Goal: Register for event/course

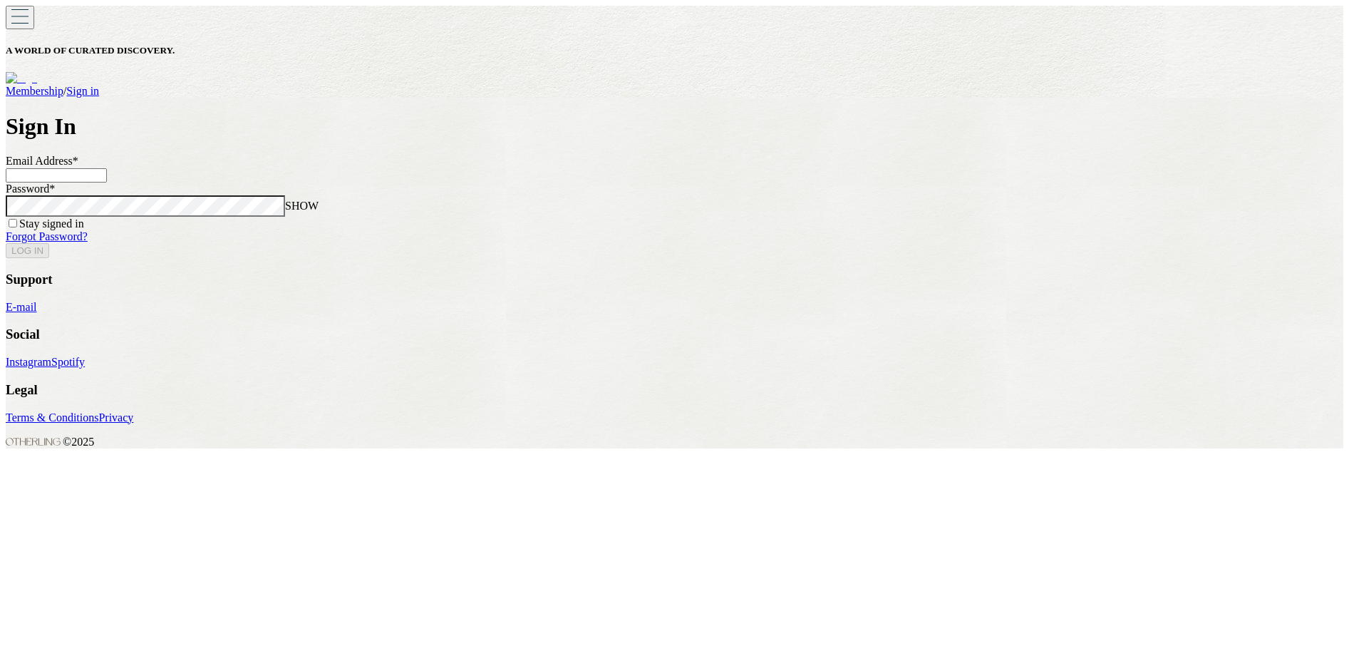
click at [107, 182] on input at bounding box center [56, 175] width 101 height 14
type input "**********"
click at [6, 243] on button "LOG IN" at bounding box center [27, 250] width 43 height 15
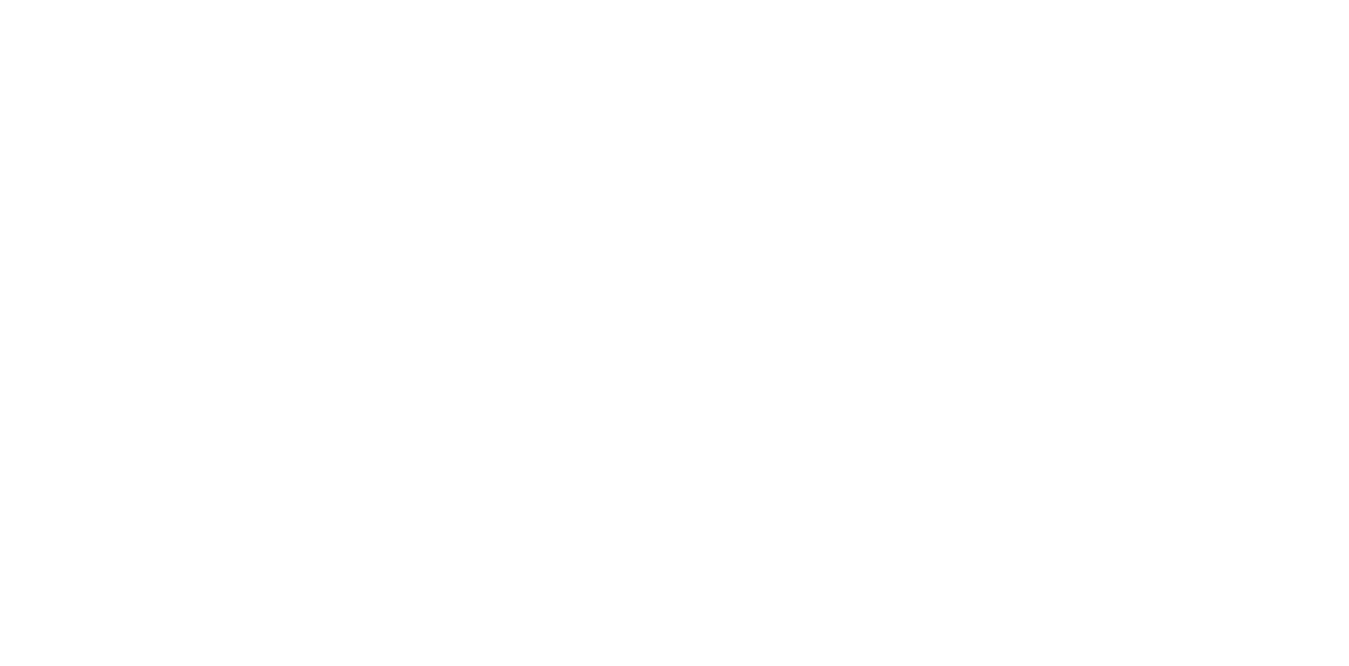
select select "****"
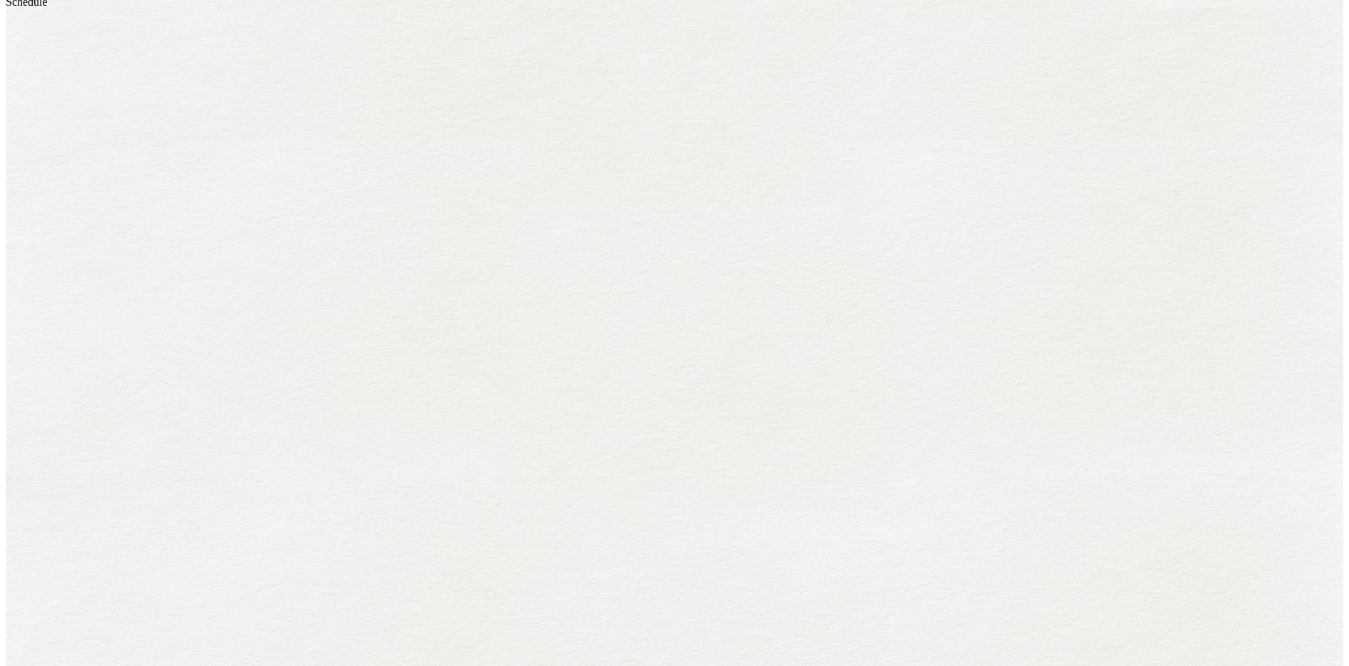
scroll to position [347, 0]
select select "****"
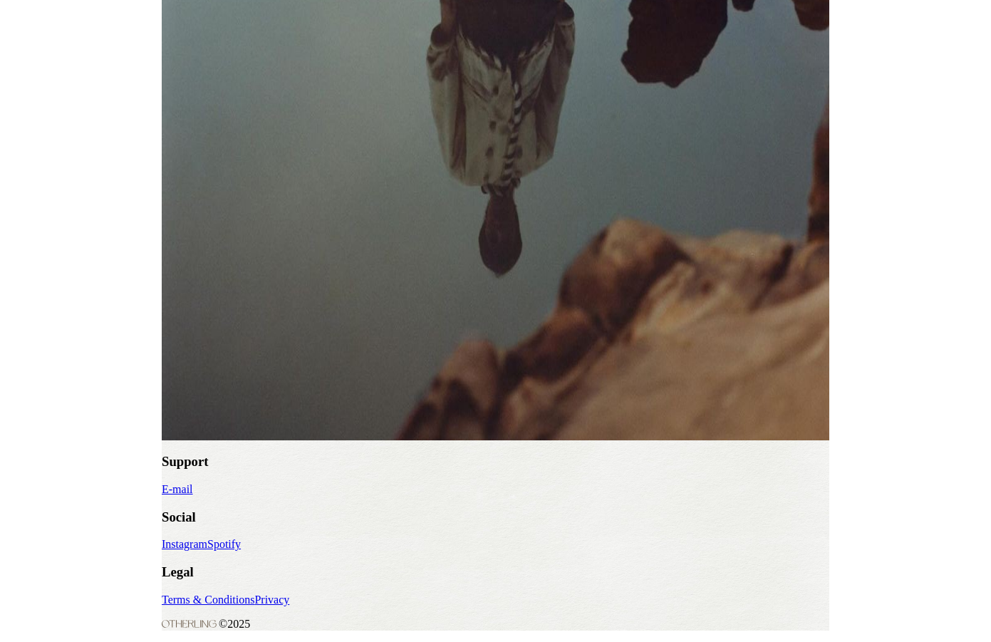
scroll to position [2138, 0]
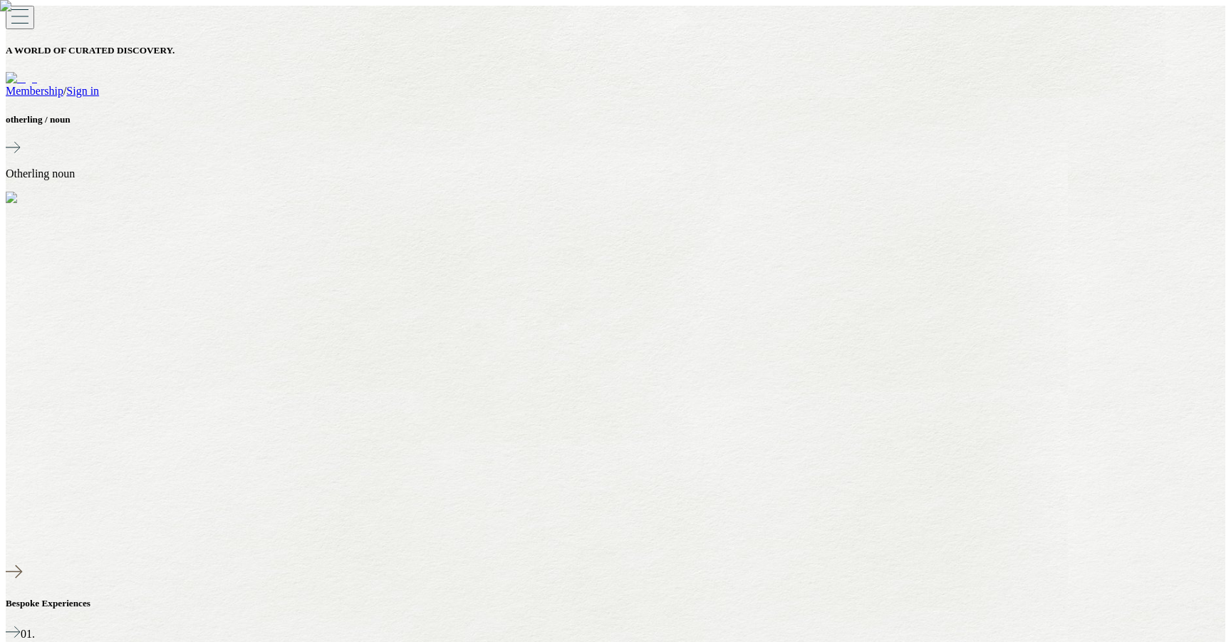
click at [99, 85] on link "Sign in" at bounding box center [82, 91] width 33 height 12
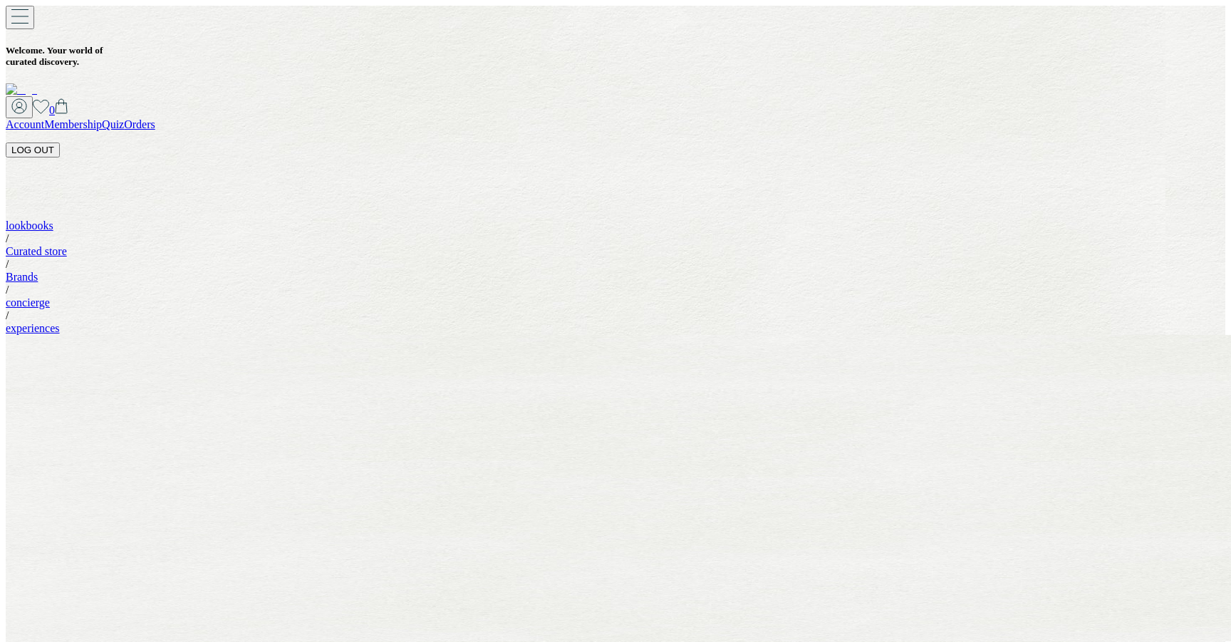
click at [50, 296] on link "concierge" at bounding box center [28, 302] width 44 height 12
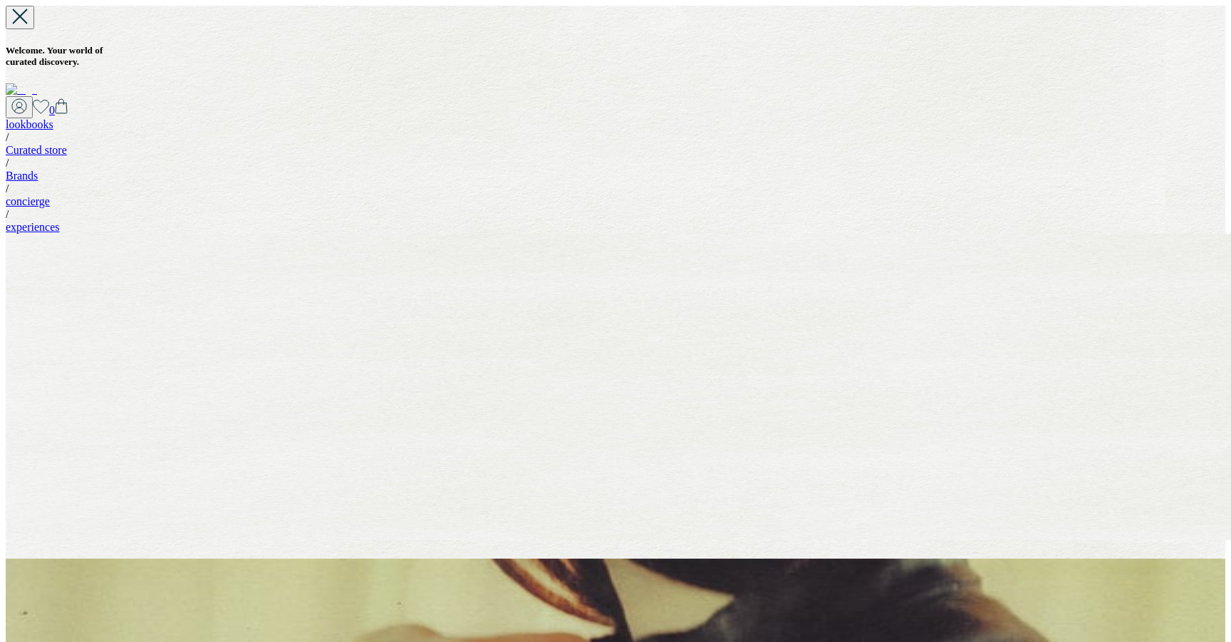
type input "**********"
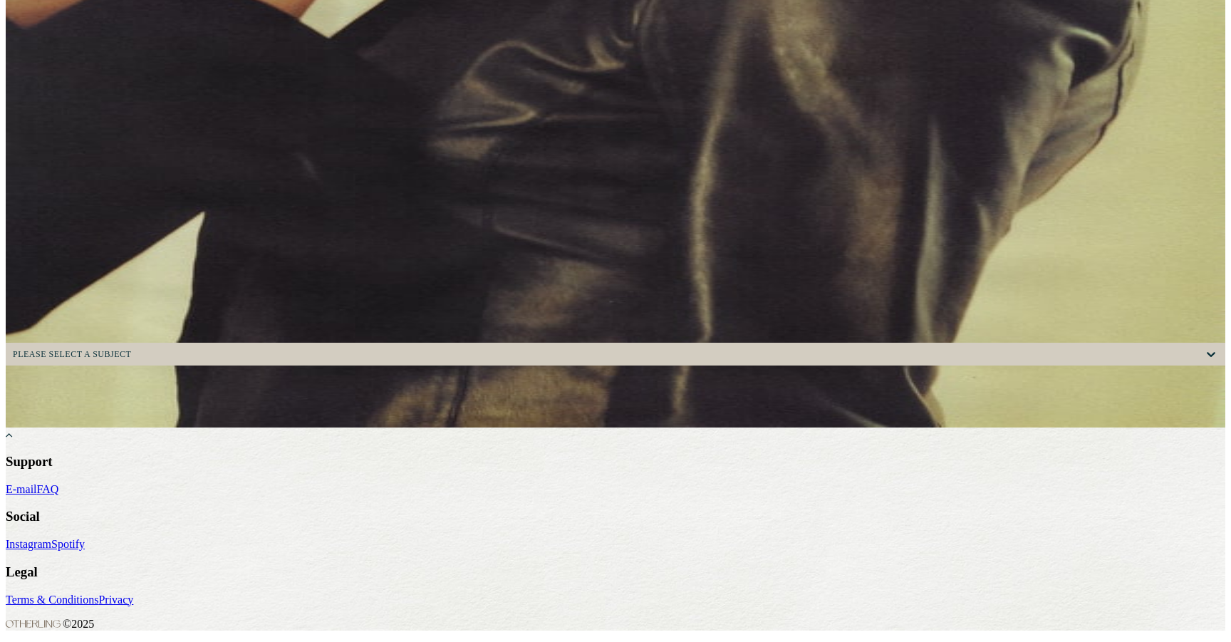
scroll to position [899, 0]
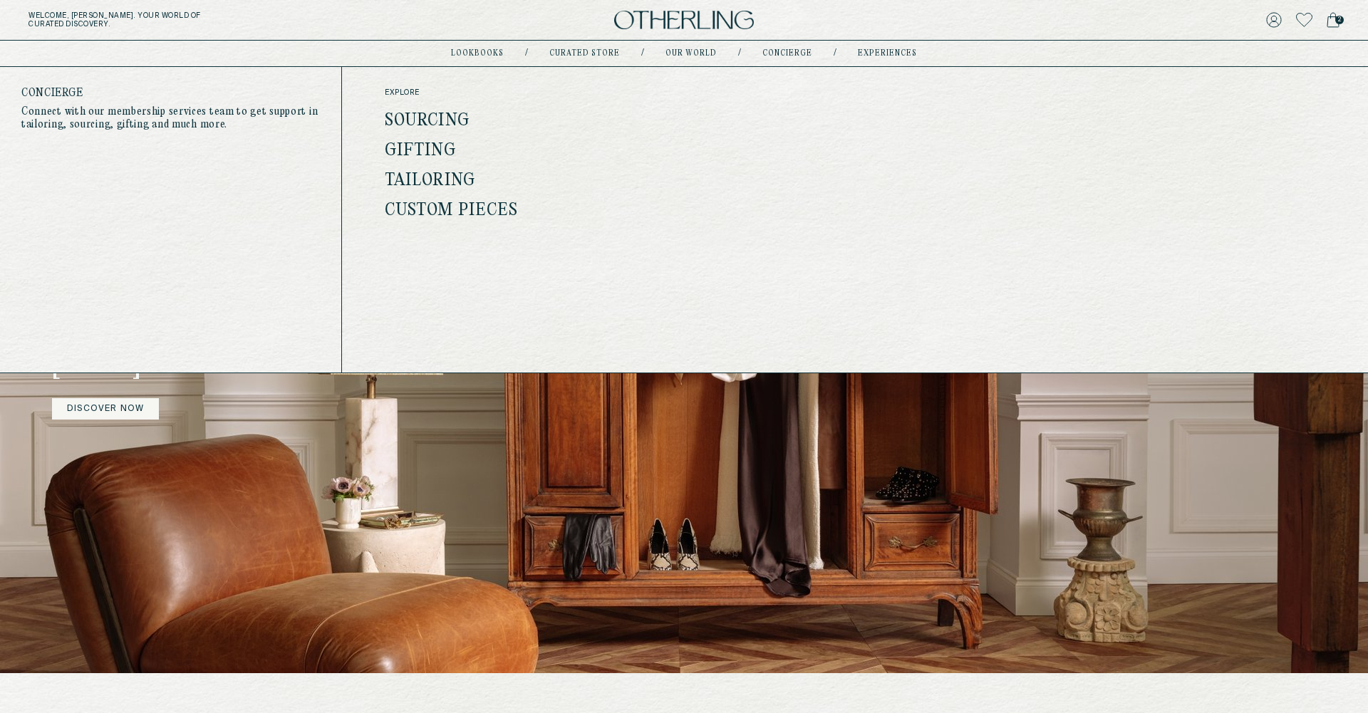
click at [782, 51] on link "concierge" at bounding box center [788, 53] width 50 height 7
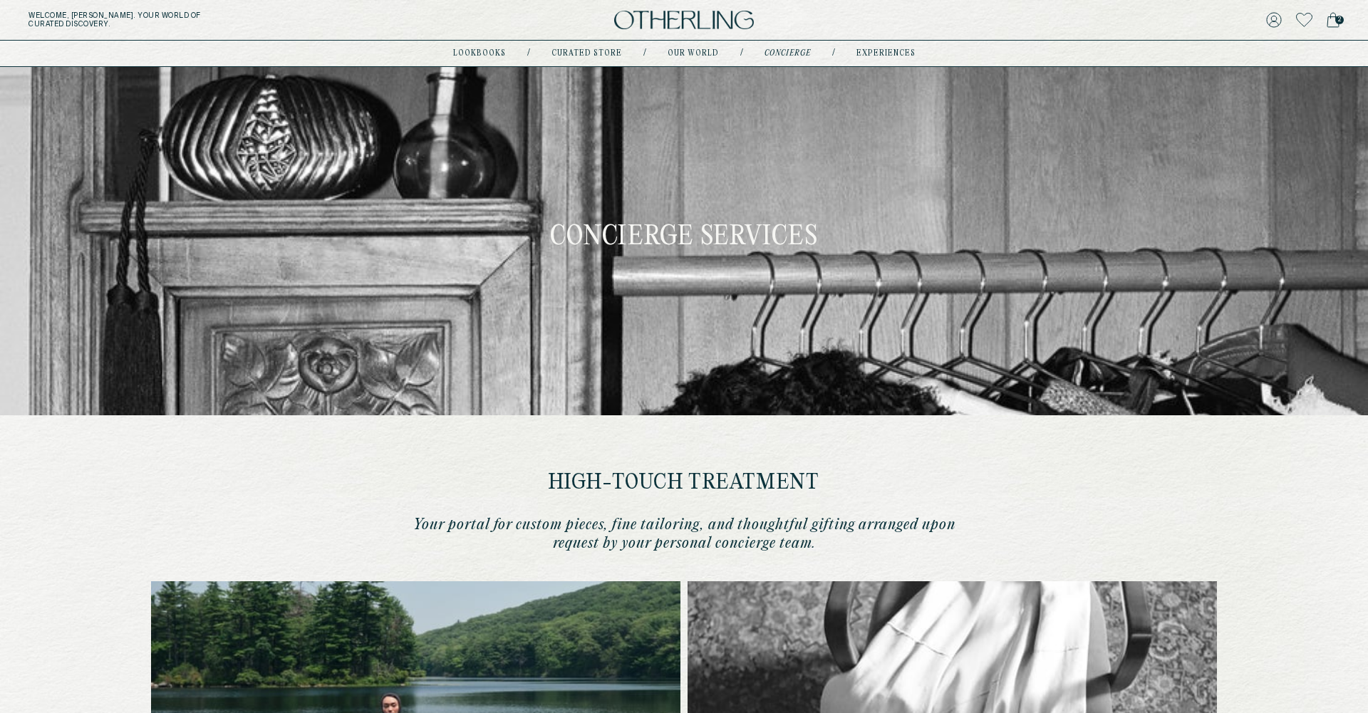
type input "********"
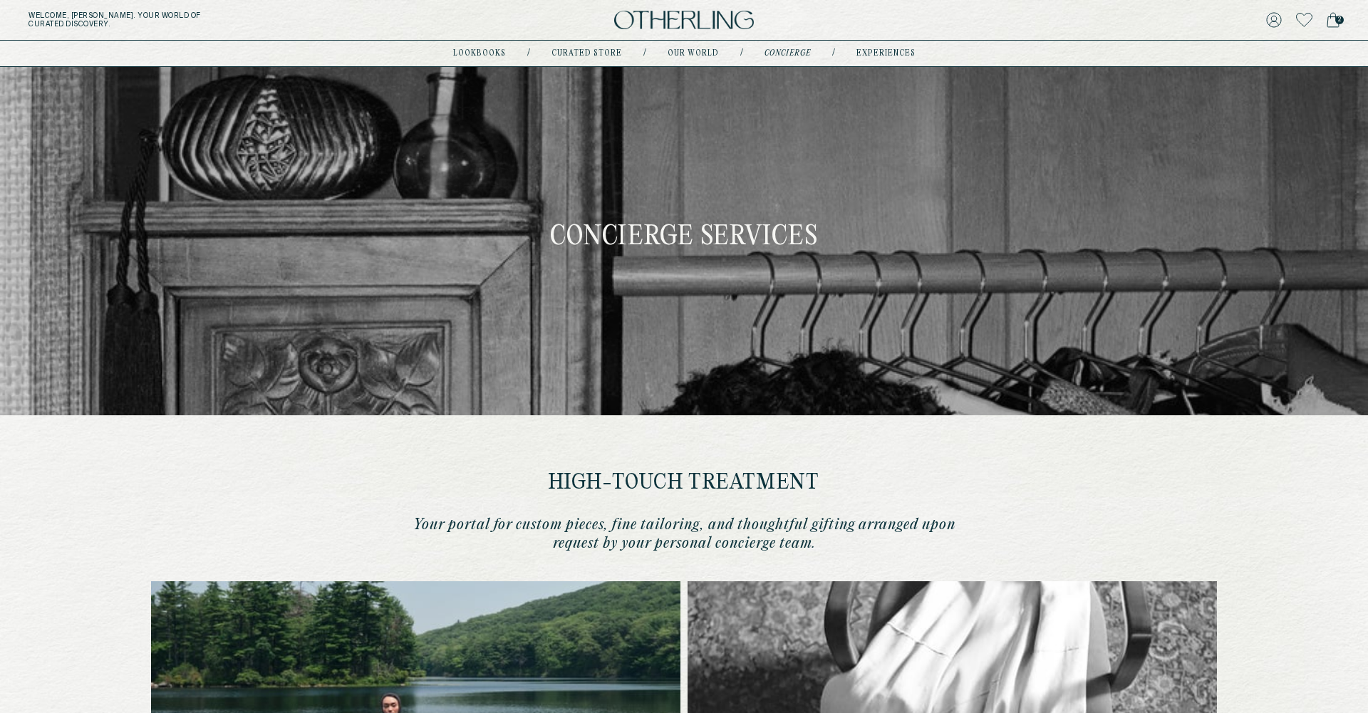
type input "**********"
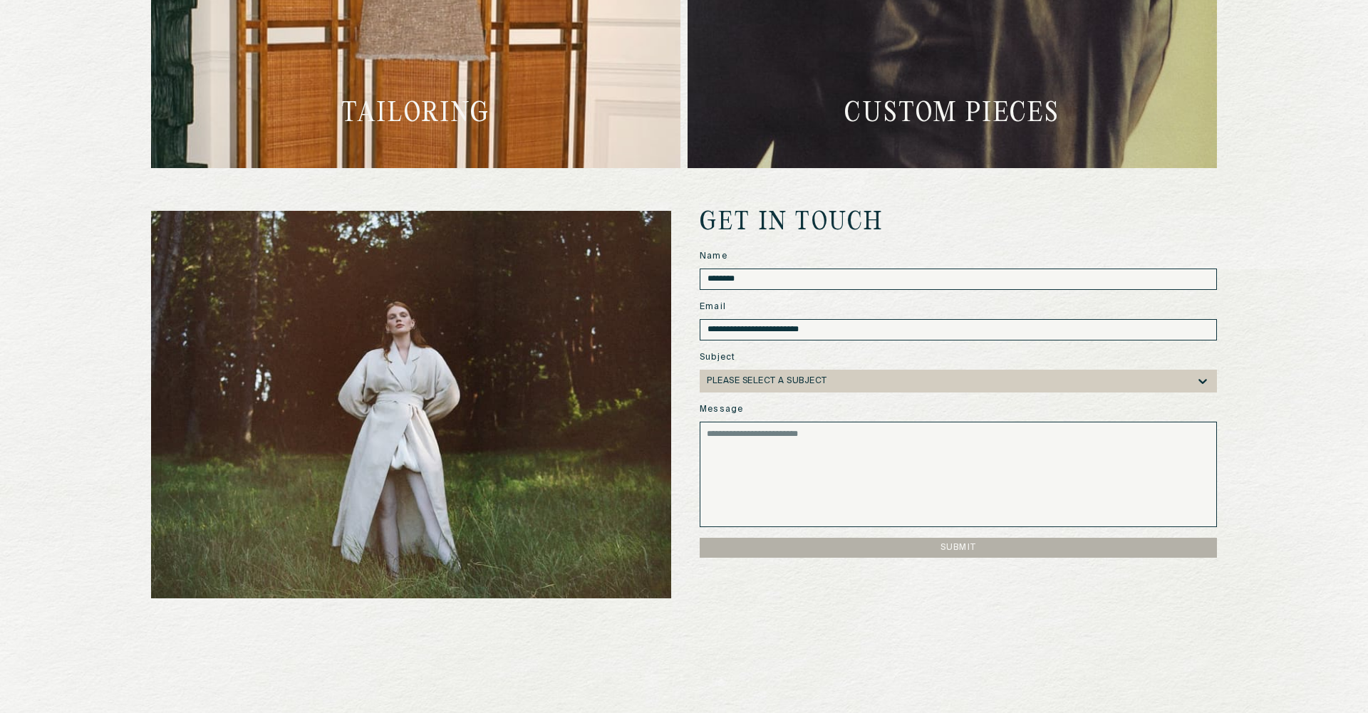
scroll to position [978, 0]
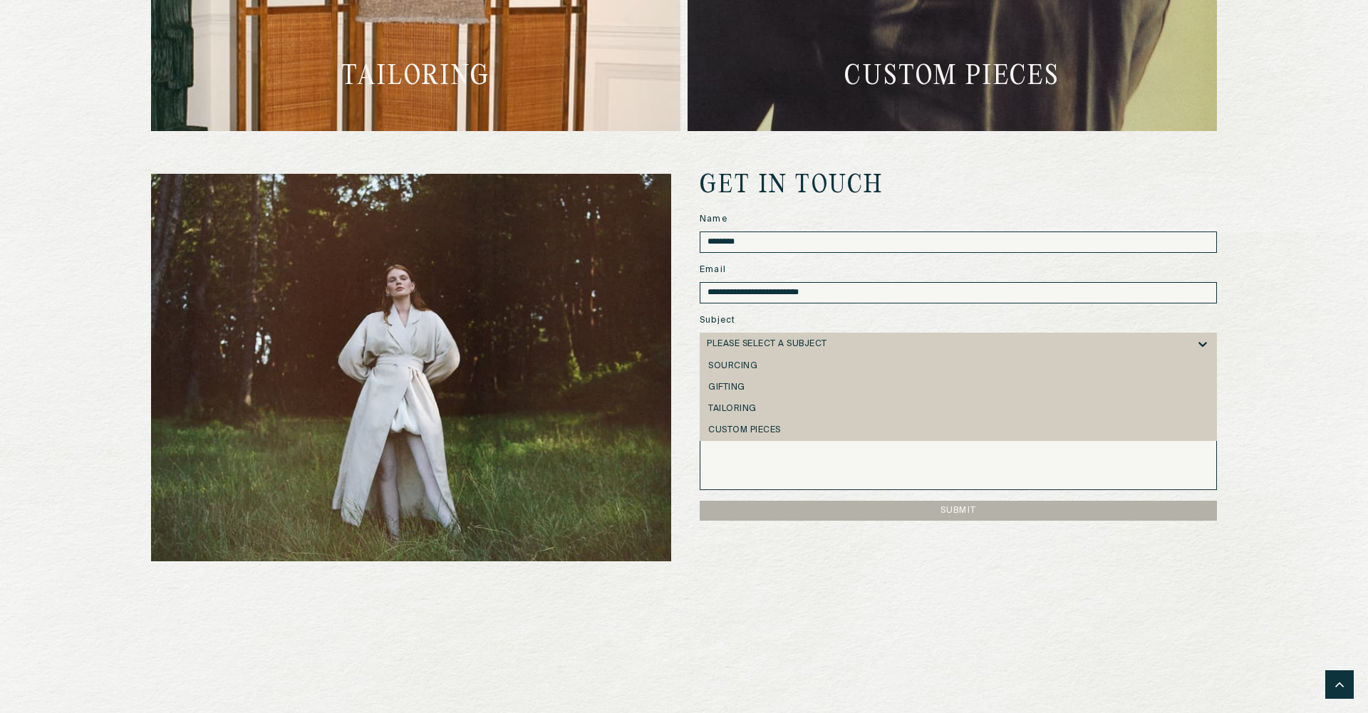
click at [1203, 347] on icon at bounding box center [1203, 344] width 14 height 14
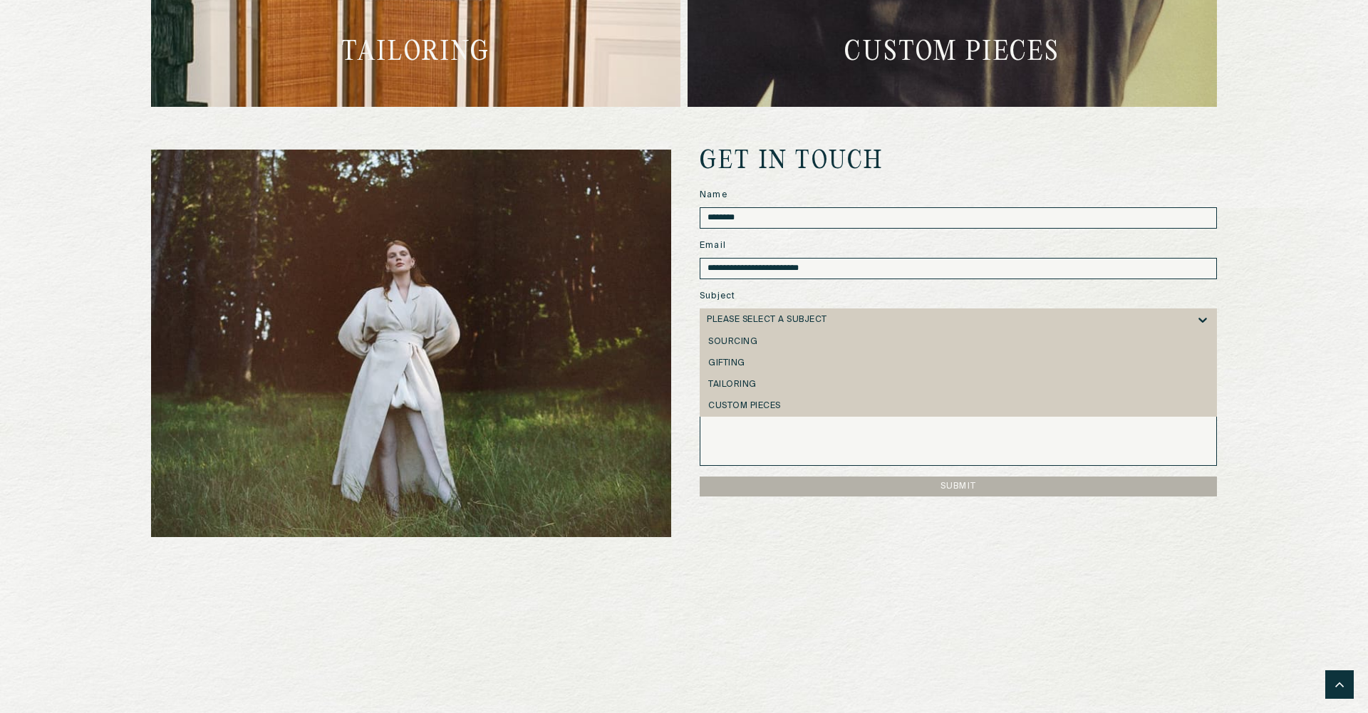
scroll to position [1023, 0]
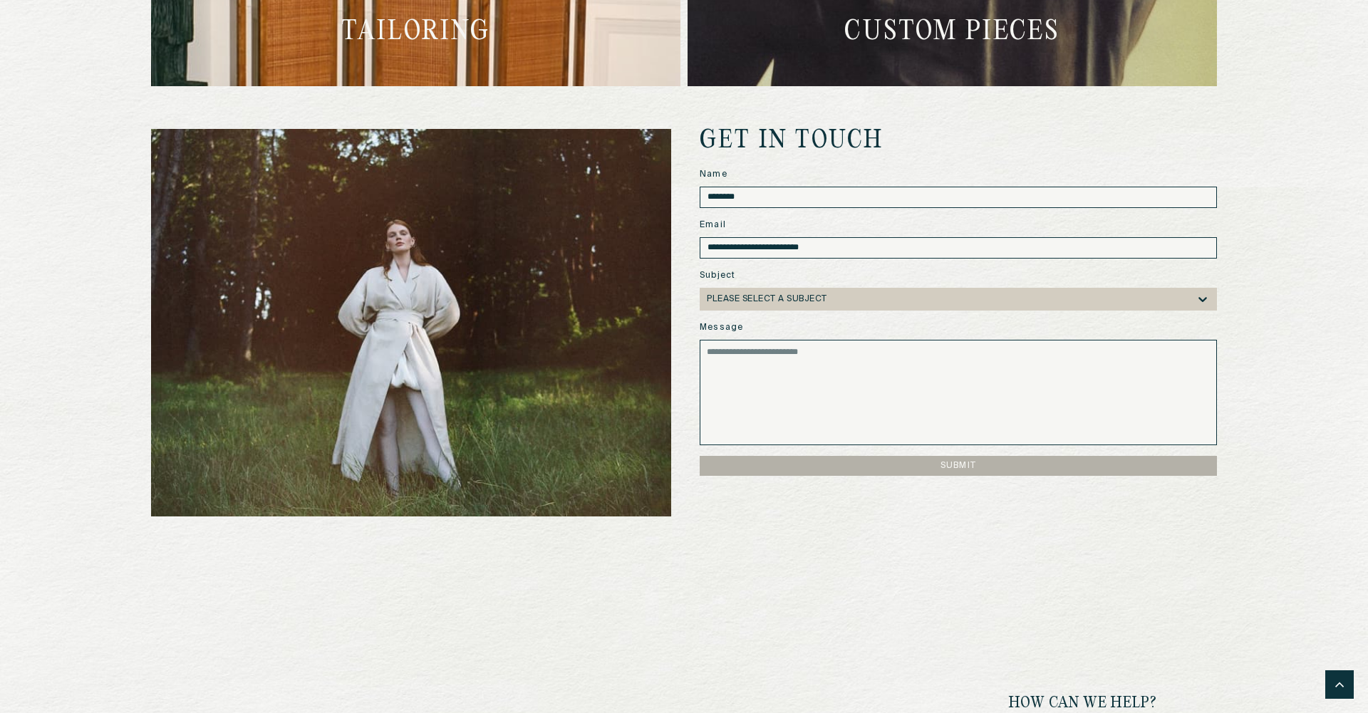
click at [1202, 292] on icon at bounding box center [1203, 299] width 14 height 14
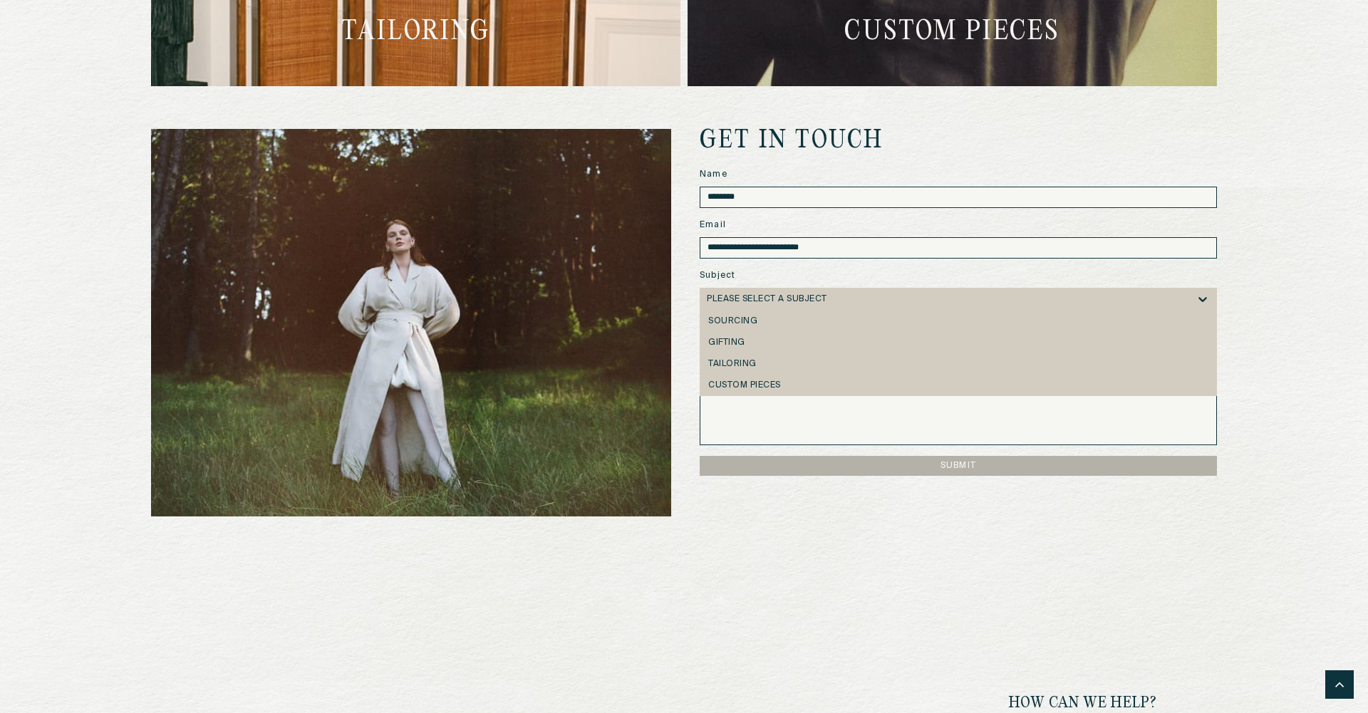
click at [1204, 299] on icon at bounding box center [1203, 299] width 9 height 5
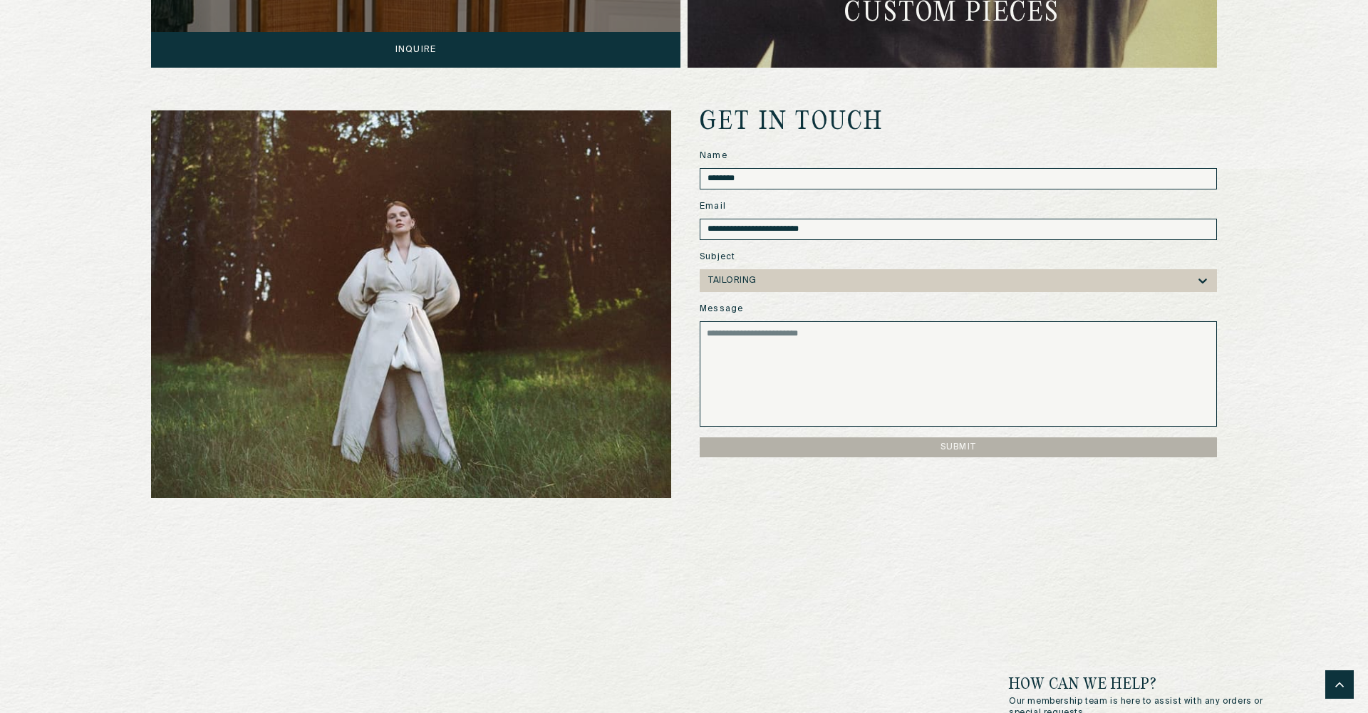
scroll to position [1048, 0]
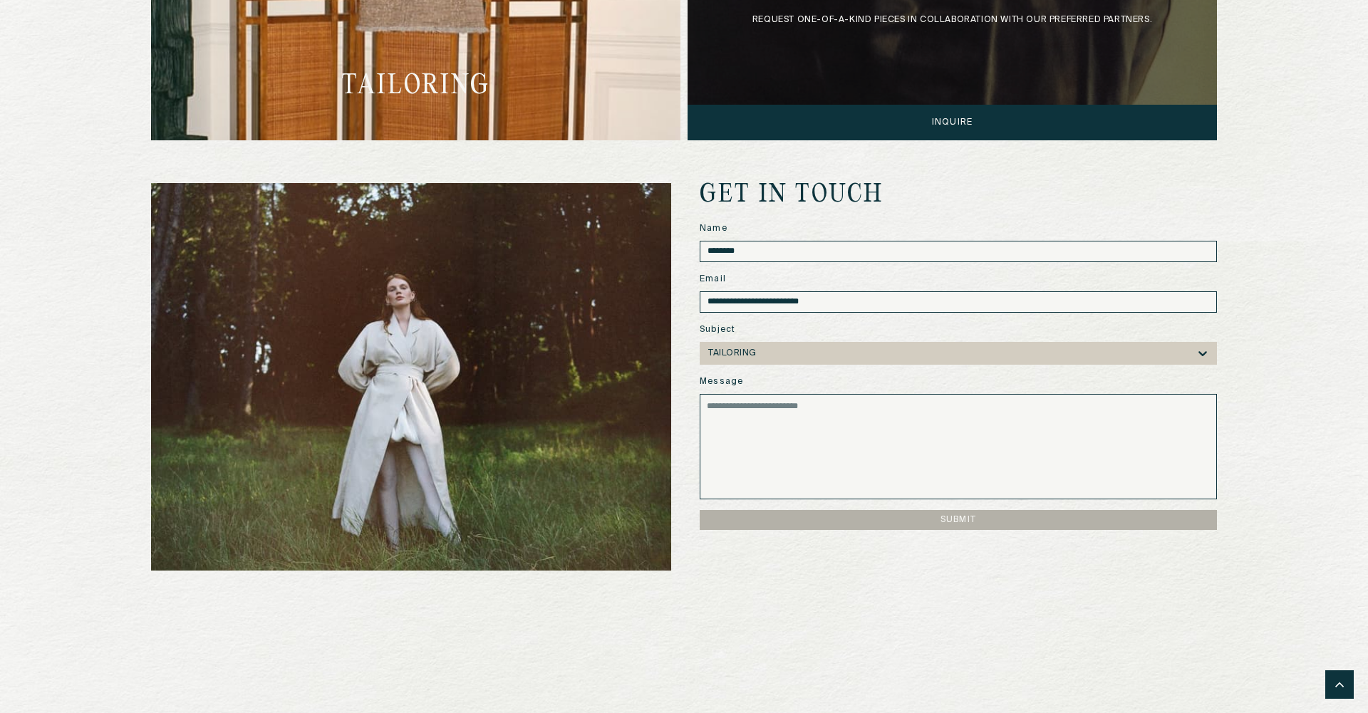
click at [879, 120] on div "request one-of-a-kind pieces in collaboration with our preferred partners." at bounding box center [952, 10] width 529 height 260
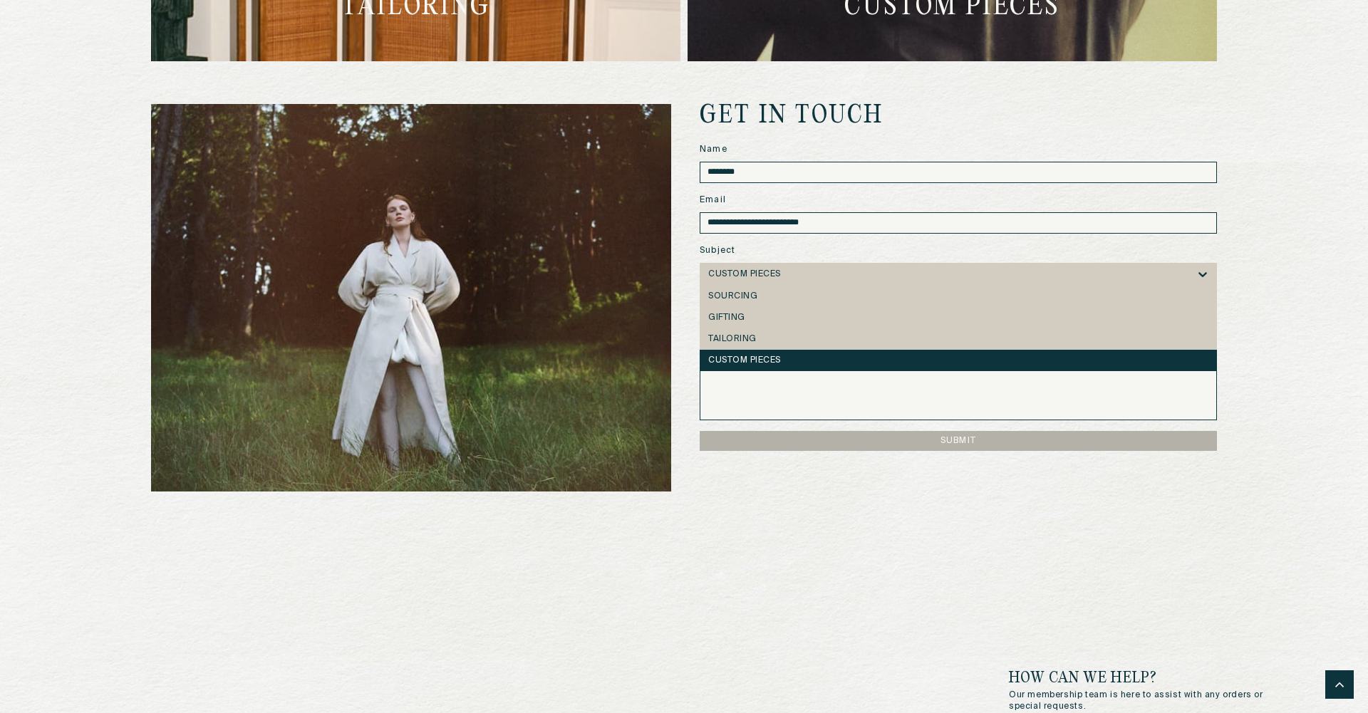
click at [857, 279] on div "CUSTOM PIECES" at bounding box center [951, 274] width 489 height 23
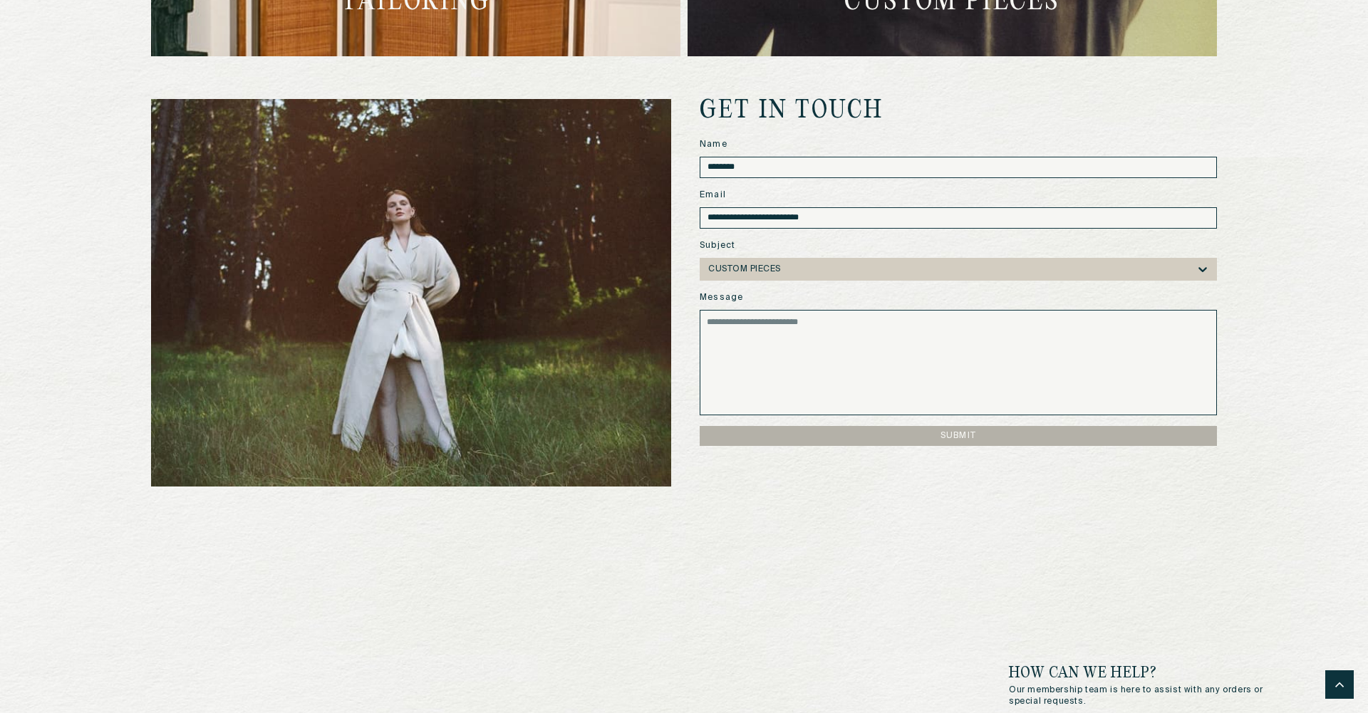
click at [820, 240] on label "Subject" at bounding box center [958, 245] width 517 height 13
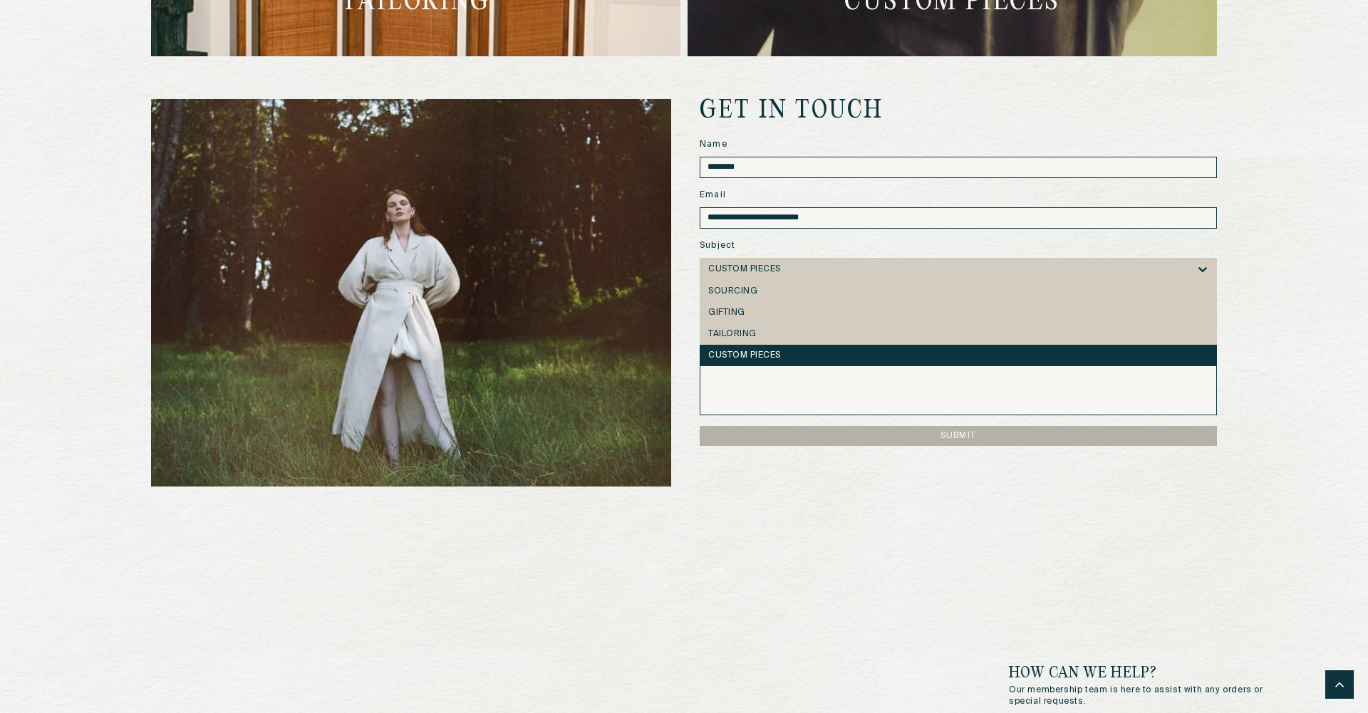
click at [821, 272] on div at bounding box center [989, 269] width 414 height 10
click at [813, 242] on label "Subject" at bounding box center [958, 245] width 517 height 13
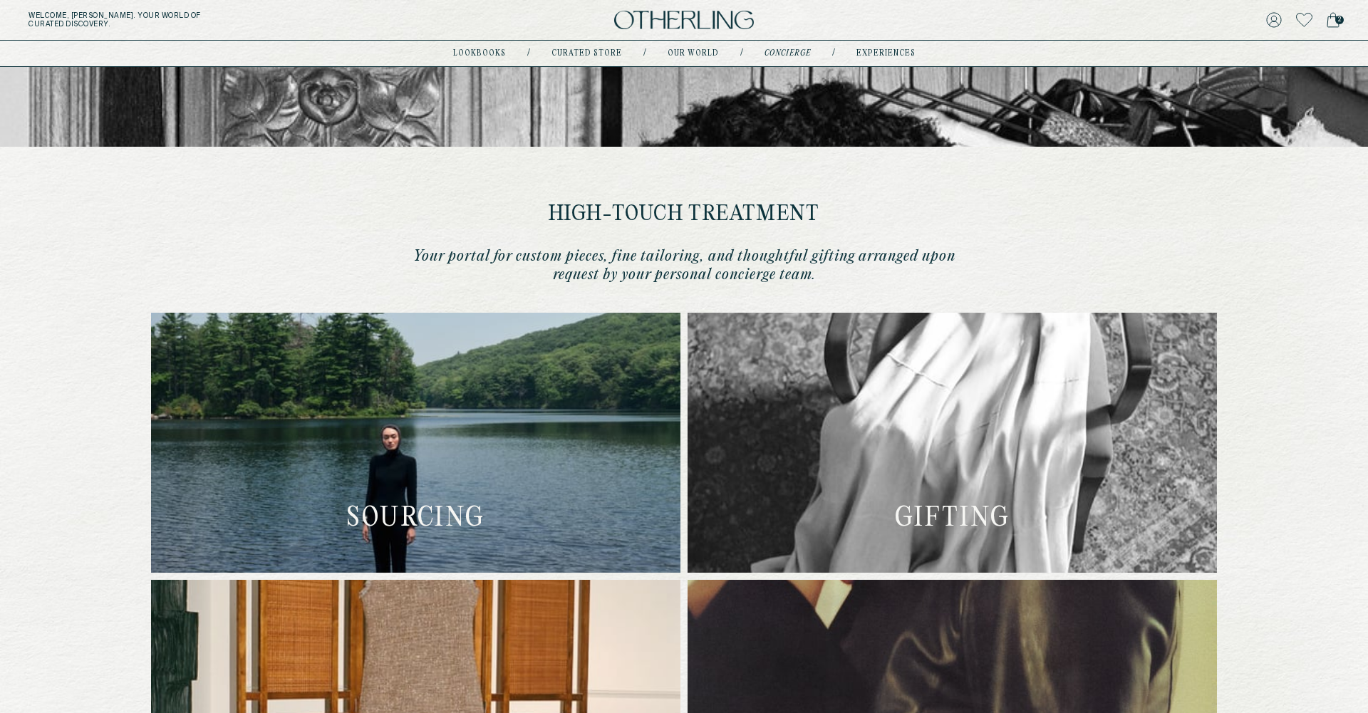
type input "********"
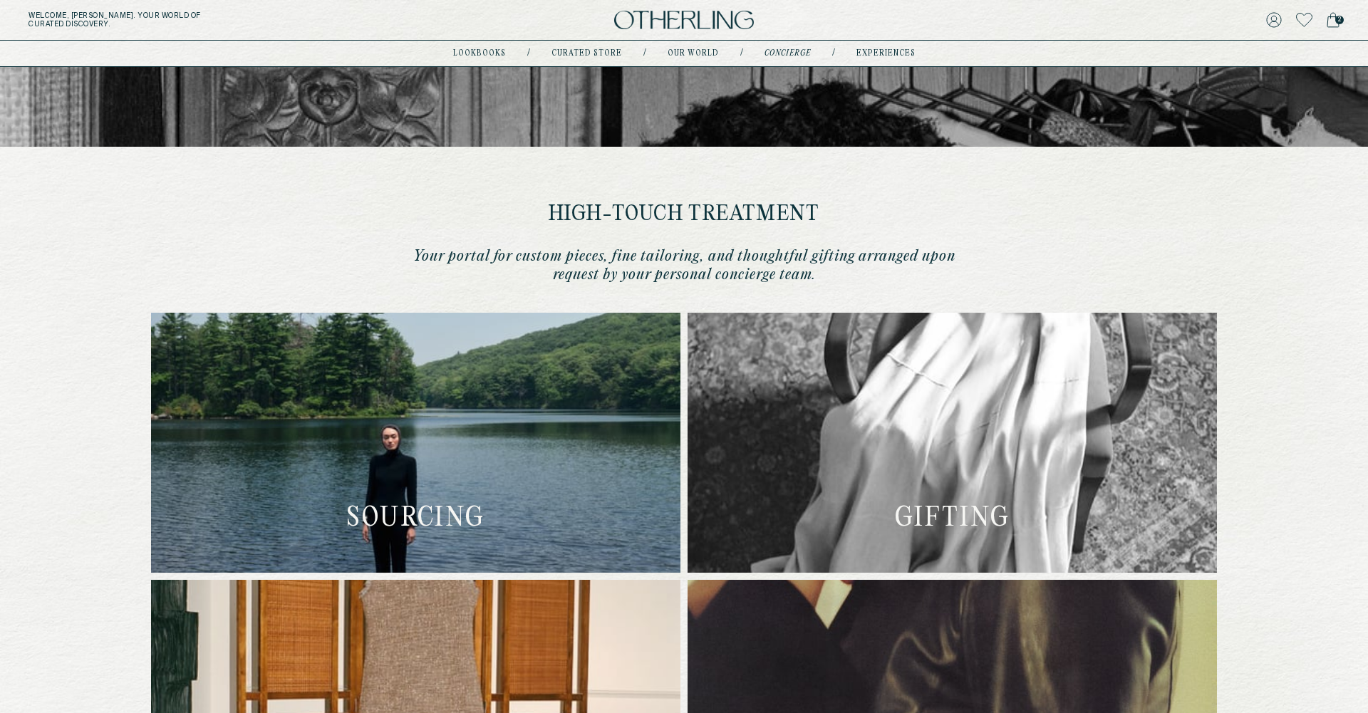
type input "**********"
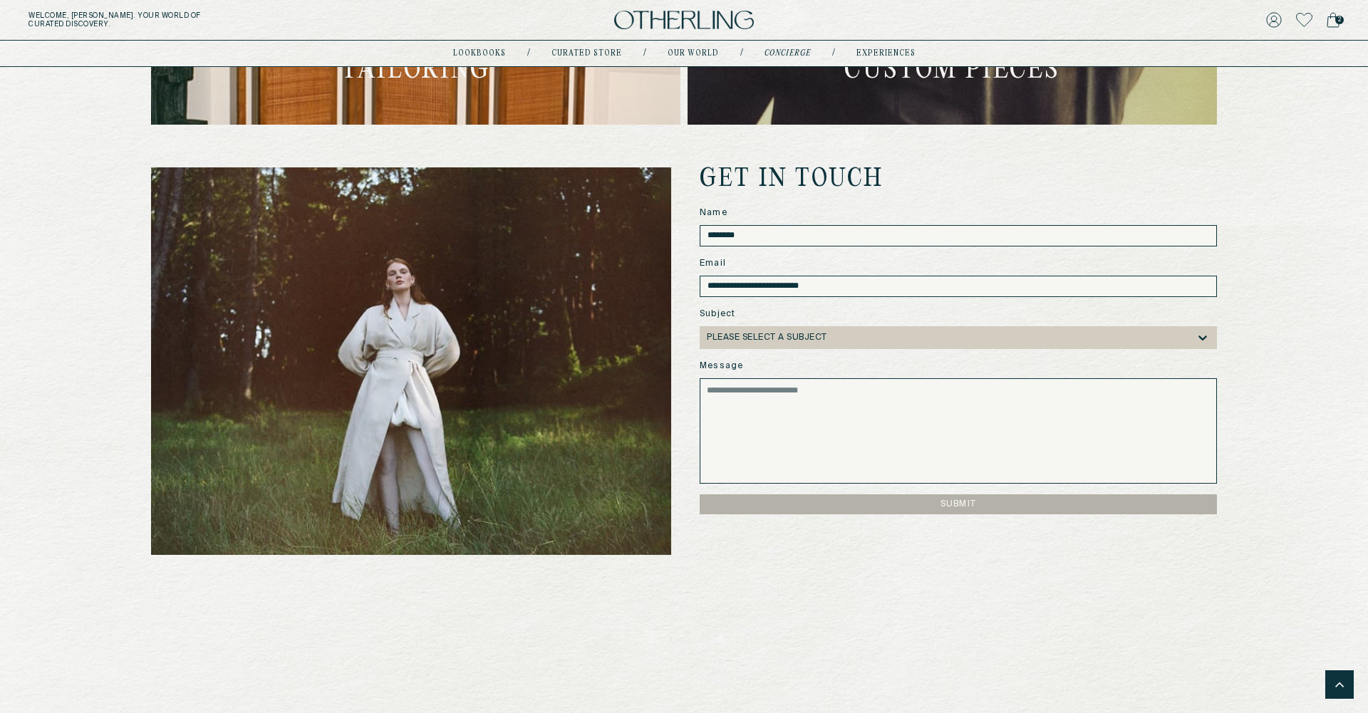
scroll to position [998, 0]
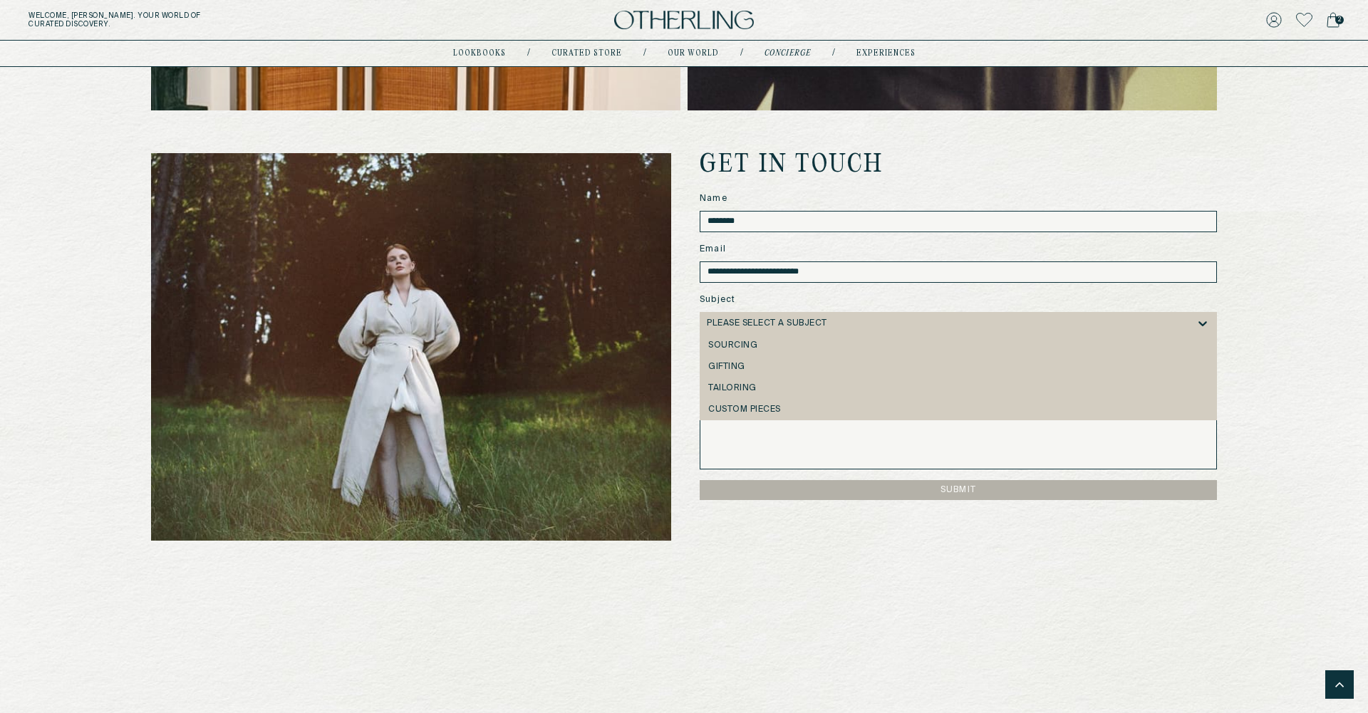
click at [1202, 325] on icon at bounding box center [1203, 323] width 9 height 5
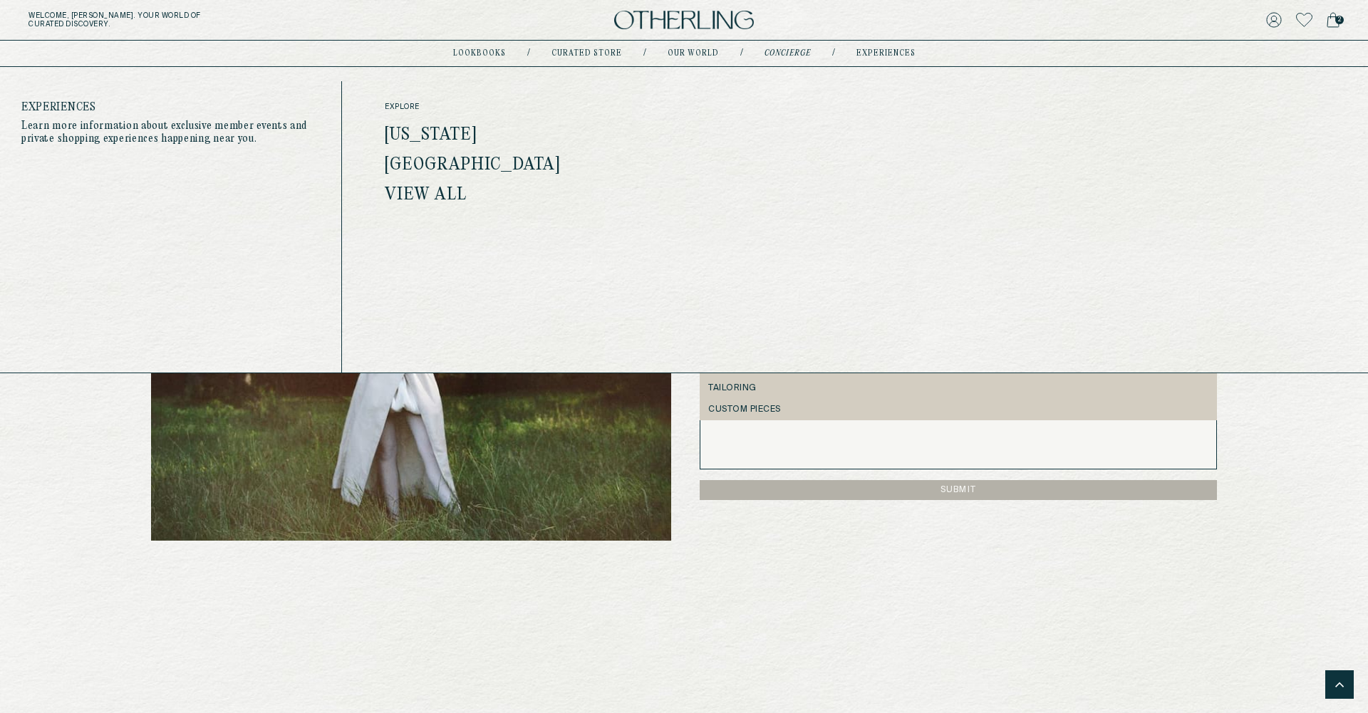
click at [892, 52] on link "experiences" at bounding box center [886, 53] width 59 height 7
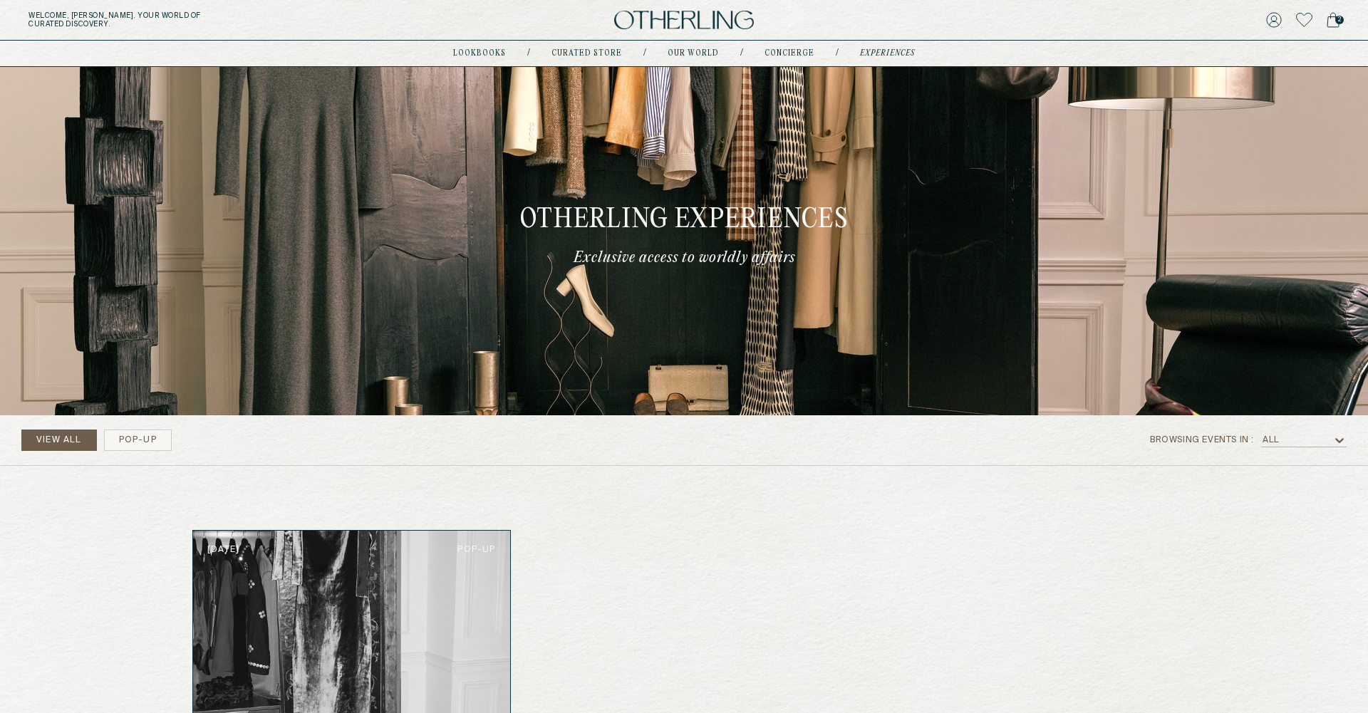
click at [1321, 441] on div "All" at bounding box center [1296, 440] width 71 height 14
click at [39, 488] on div "View All pop-up browsing events in : Los Angeles, 3 of 3. 3 results available. …" at bounding box center [684, 688] width 1368 height 547
click at [210, 458] on div "View All pop-up browsing events in : All" at bounding box center [684, 440] width 1368 height 51
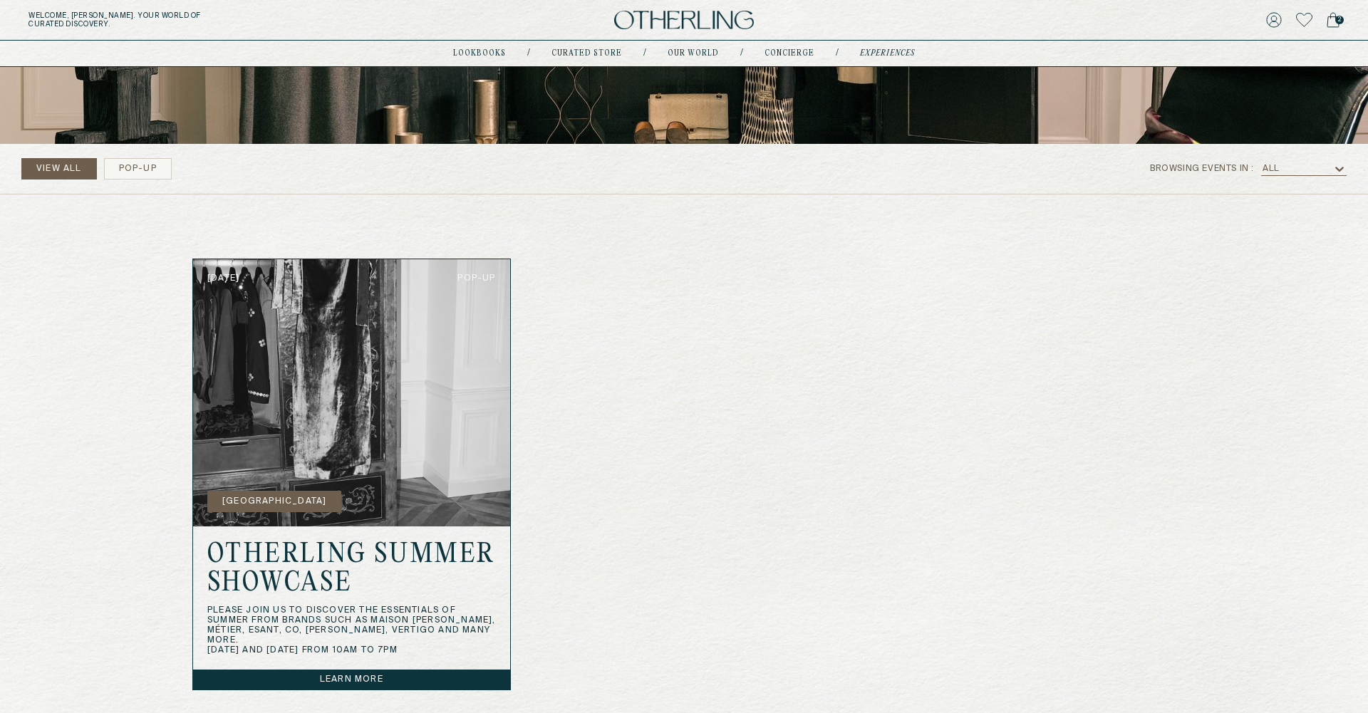
scroll to position [373, 0]
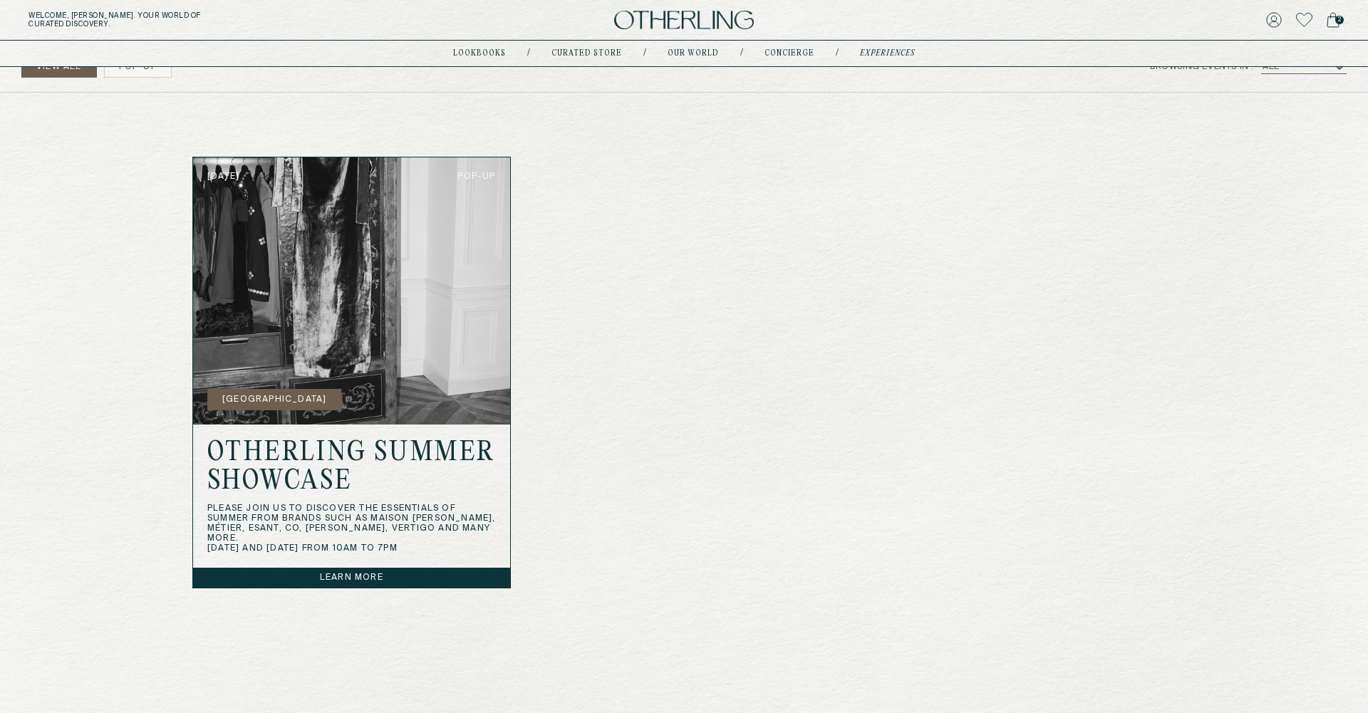
click at [394, 514] on p "Please join us to discover the essentials of summer from brands such as Maison …" at bounding box center [351, 529] width 289 height 50
click at [363, 579] on link "Learn more" at bounding box center [351, 578] width 317 height 20
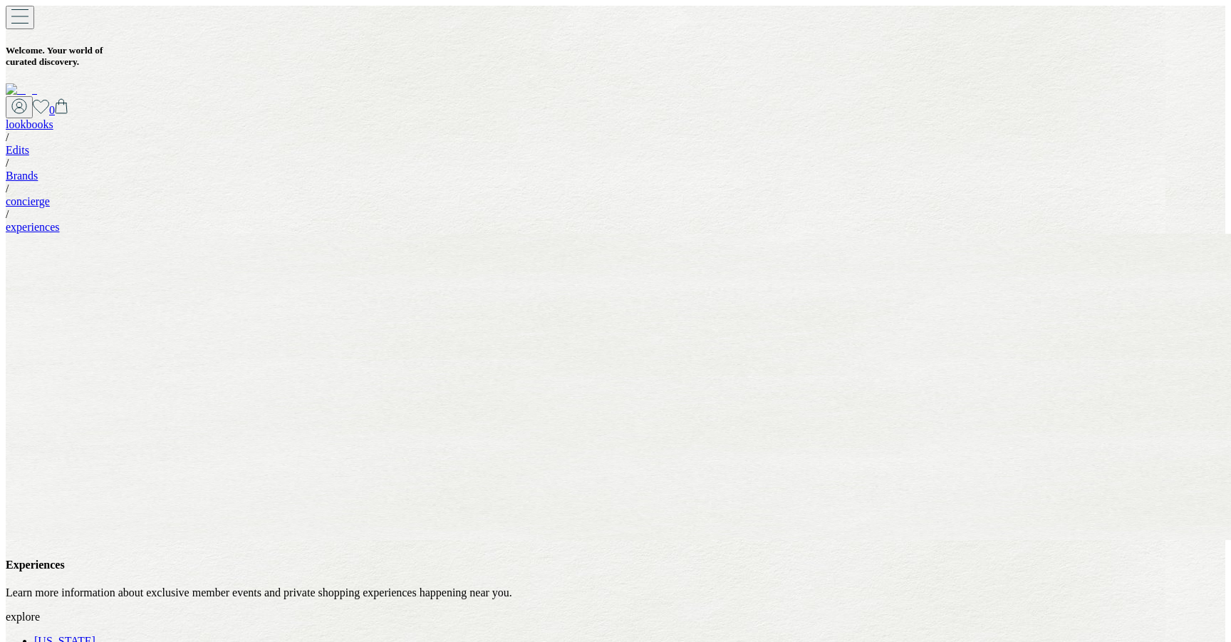
click at [60, 221] on link "experiences" at bounding box center [33, 227] width 54 height 12
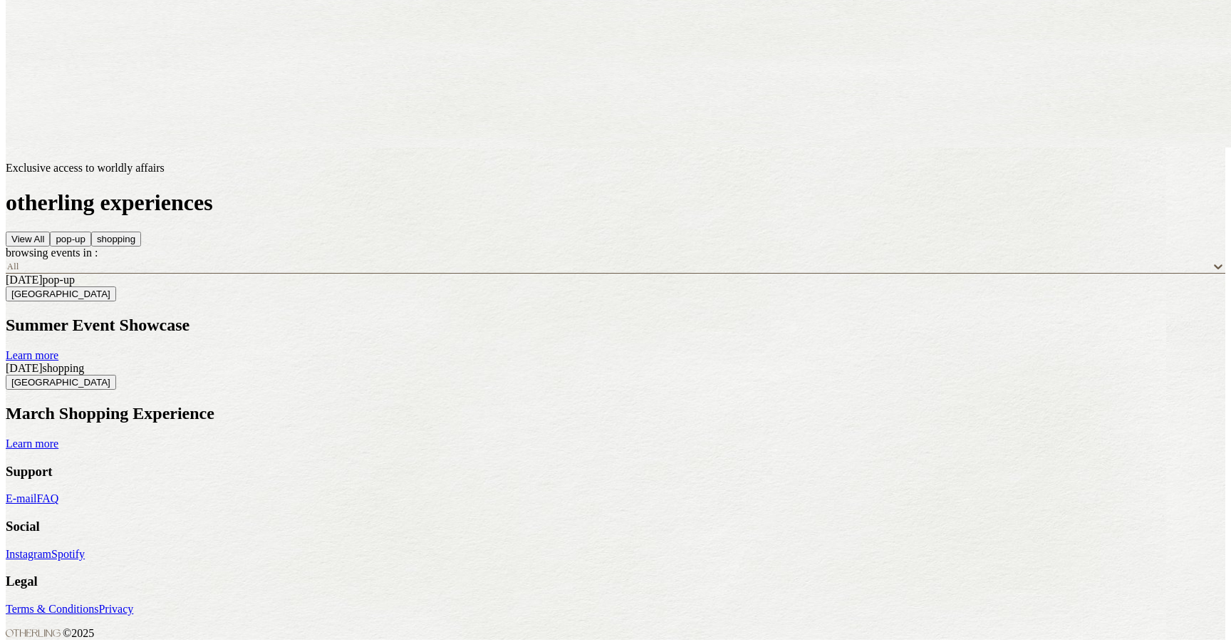
scroll to position [421, 0]
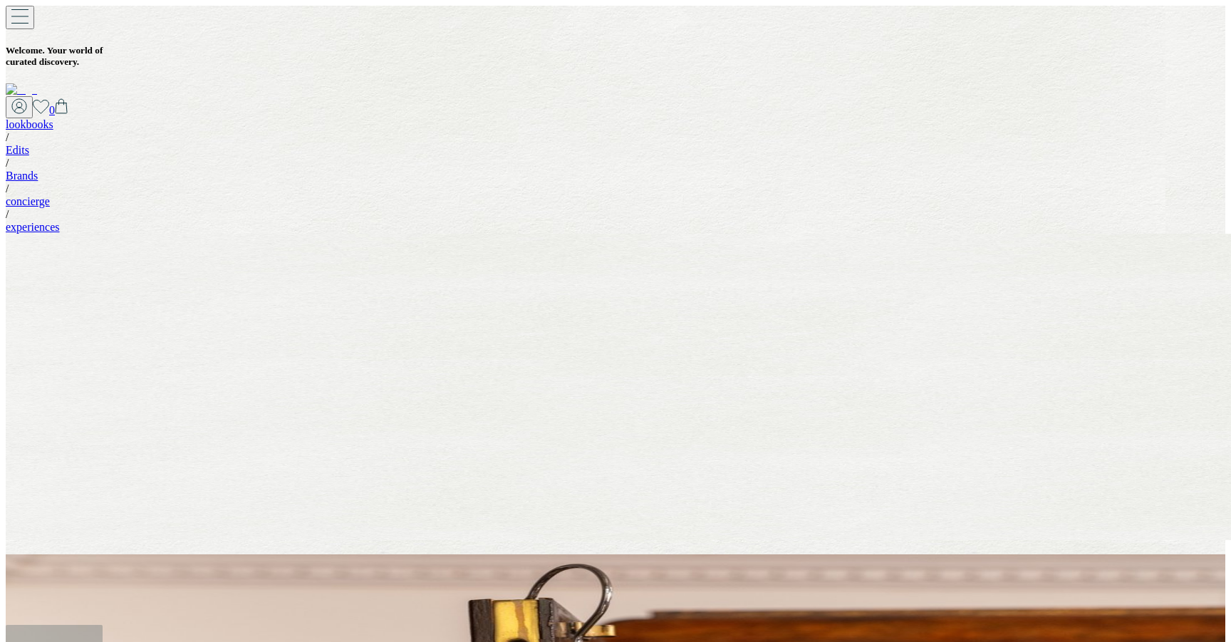
scroll to position [421, 0]
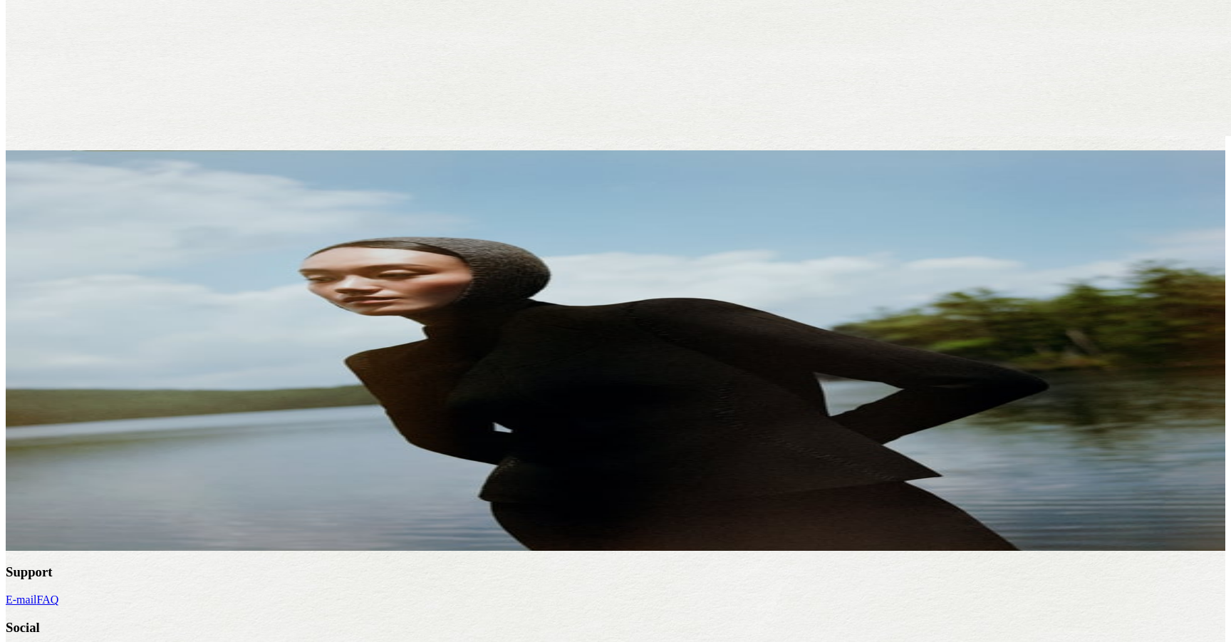
scroll to position [405, 0]
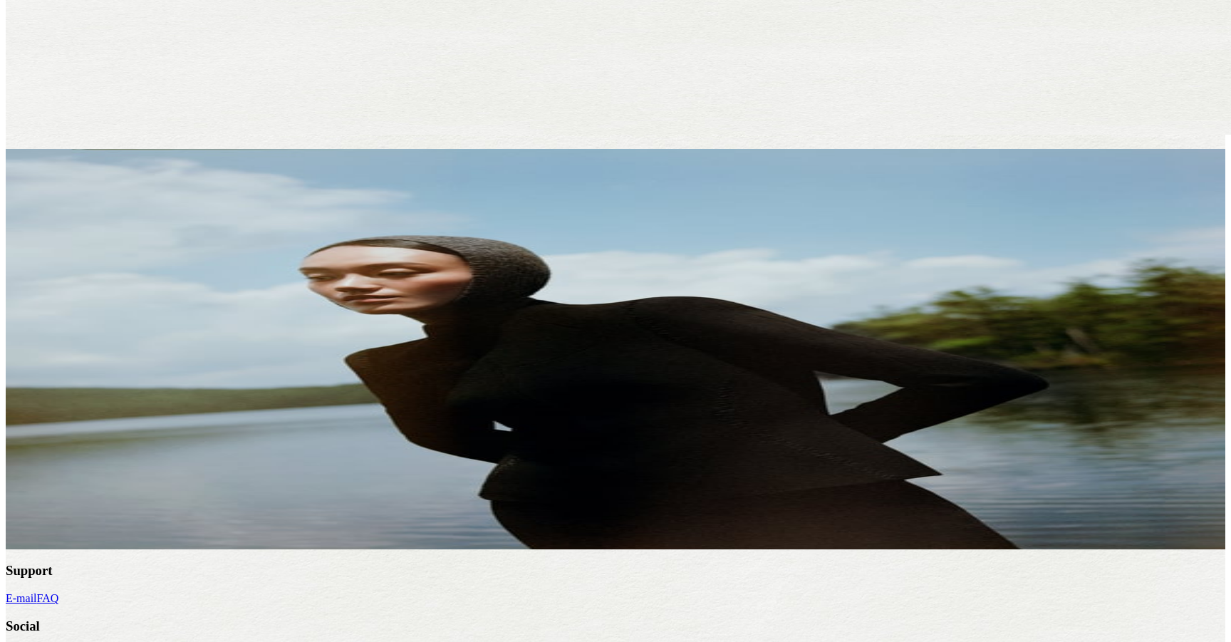
click at [569, 353] on img at bounding box center [616, 349] width 1220 height 400
click at [58, 461] on link "Learn more" at bounding box center [32, 455] width 53 height 12
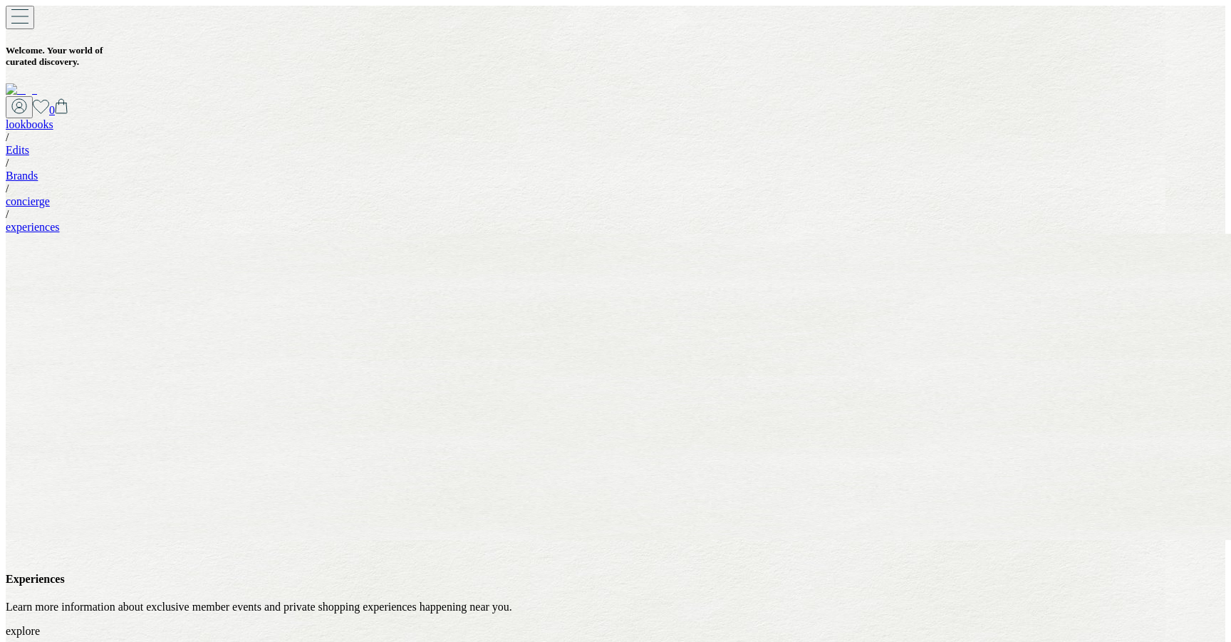
click at [60, 221] on link "experiences" at bounding box center [33, 227] width 54 height 12
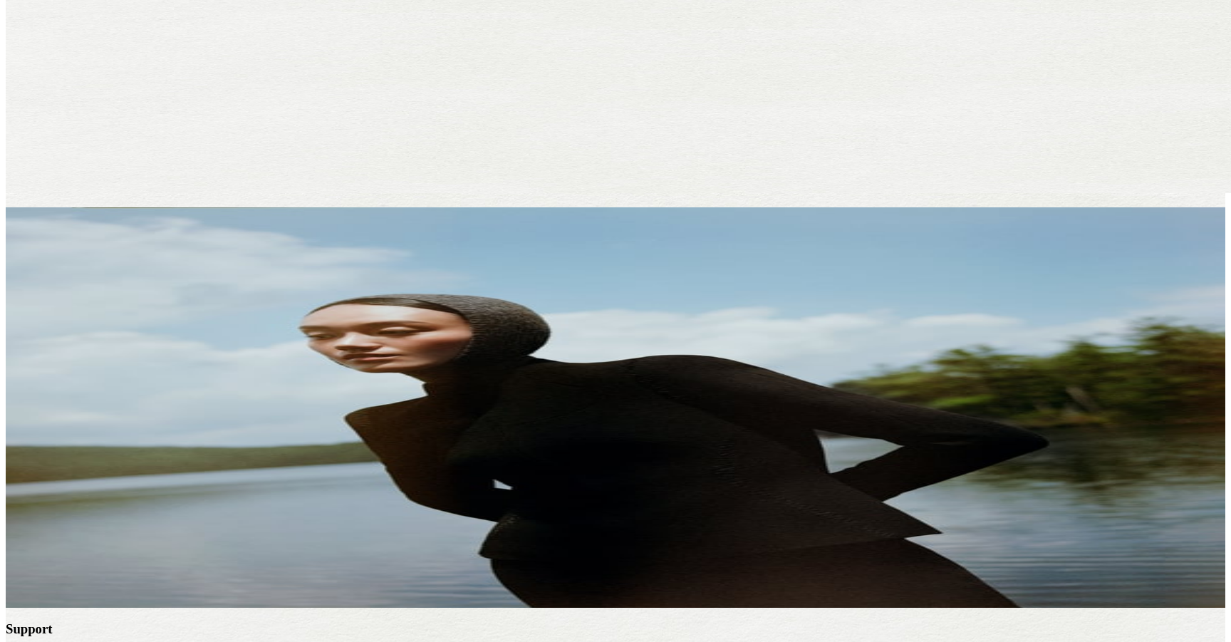
scroll to position [348, 0]
click at [295, 380] on h2 "Summer Event Showcase" at bounding box center [616, 370] width 1220 height 19
click at [58, 406] on link "Learn more" at bounding box center [32, 400] width 53 height 12
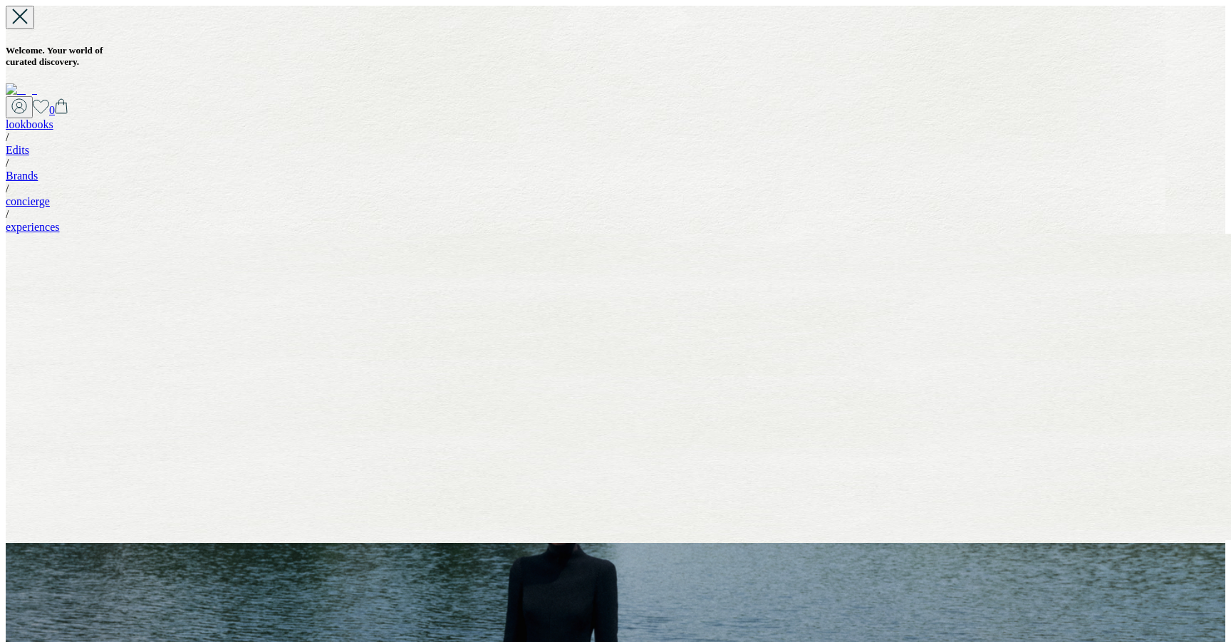
click at [888, 556] on div "Thursday, August 27th 2026 pop-up Summer Event Showcase West Hollywood" at bounding box center [616, 614] width 1220 height 117
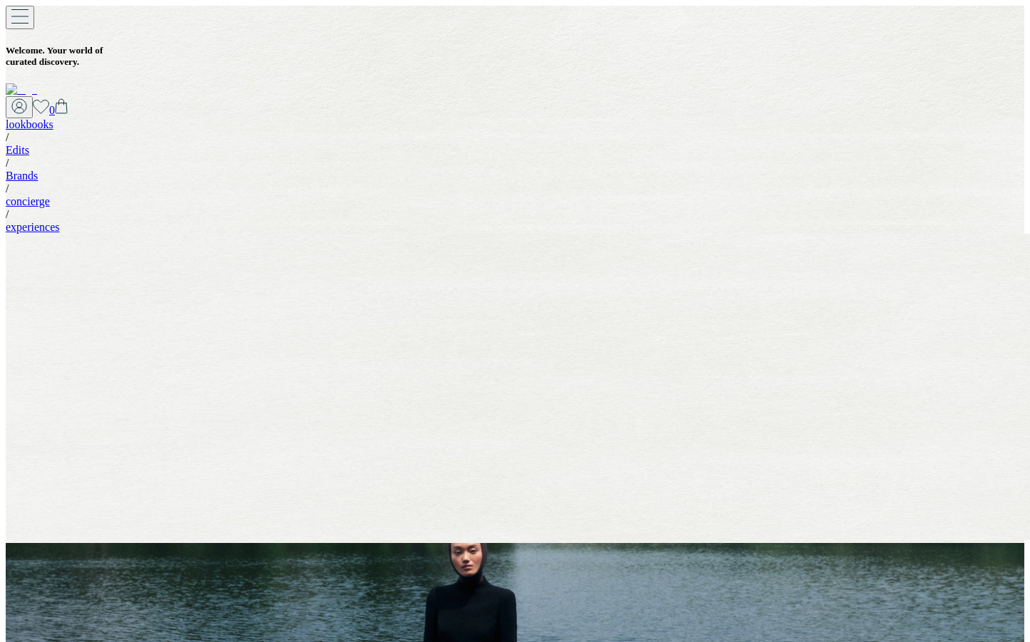
click at [116, 626] on button "West Hollywood" at bounding box center [61, 633] width 110 height 15
click at [710, 556] on div "Thursday, August 27th 2026 pop-up Summer Event Showcase West Hollywood" at bounding box center [515, 614] width 1018 height 117
click at [670, 556] on div "Thursday, August 27th 2026 pop-up Summer Event Showcase West Hollywood" at bounding box center [515, 614] width 1018 height 117
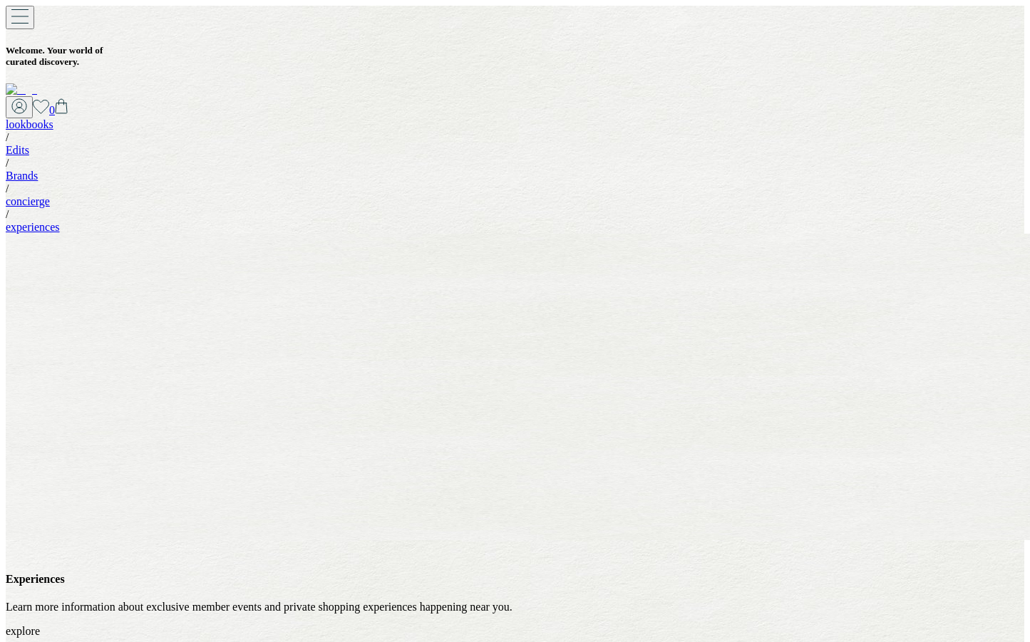
click at [60, 221] on link "experiences" at bounding box center [33, 227] width 54 height 12
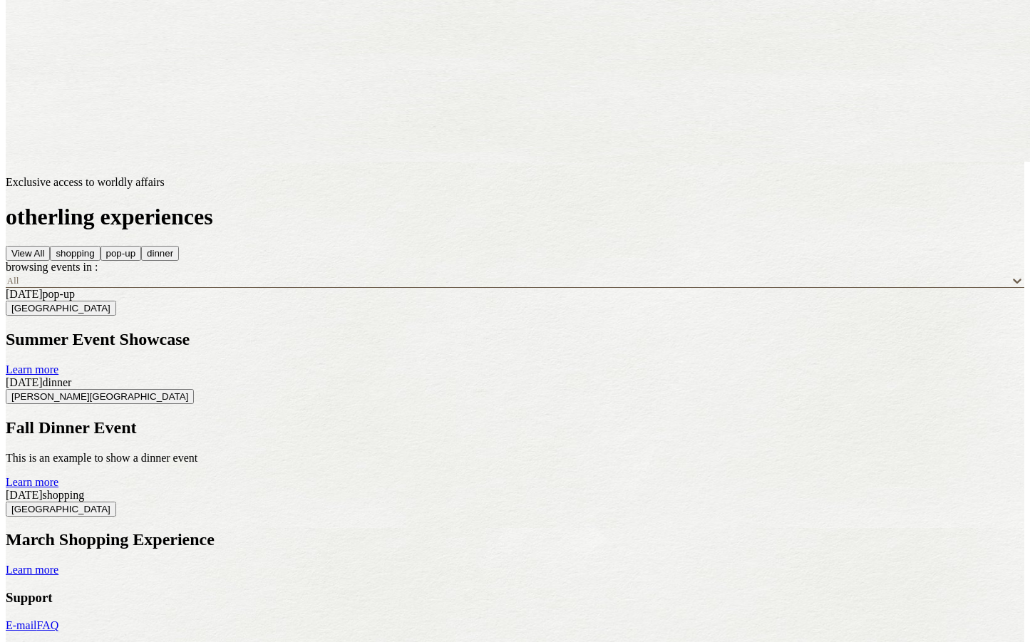
scroll to position [415, 0]
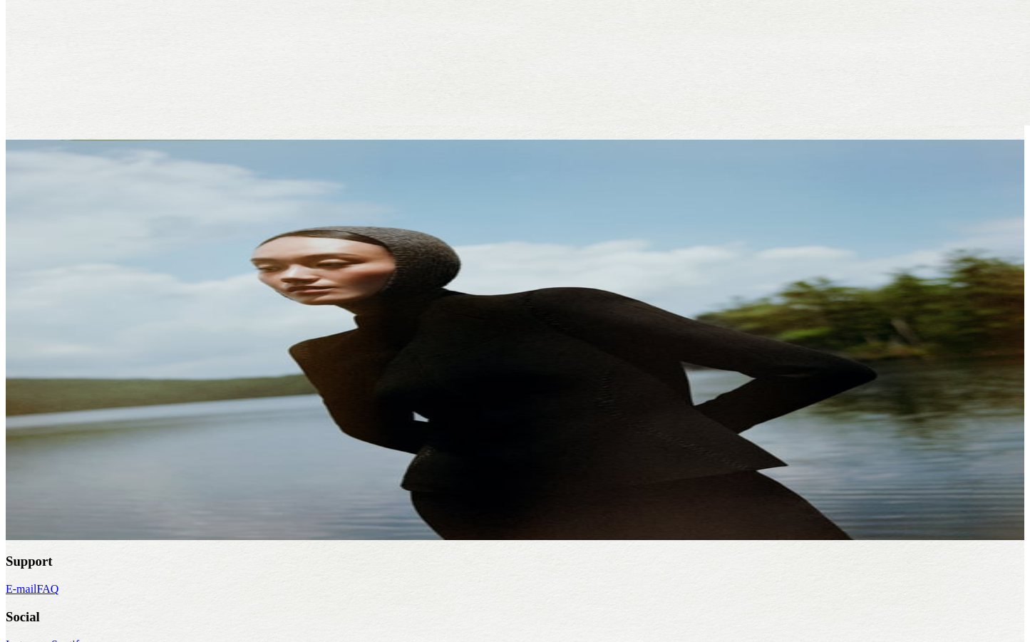
click at [58, 452] on link "Learn more" at bounding box center [32, 446] width 53 height 12
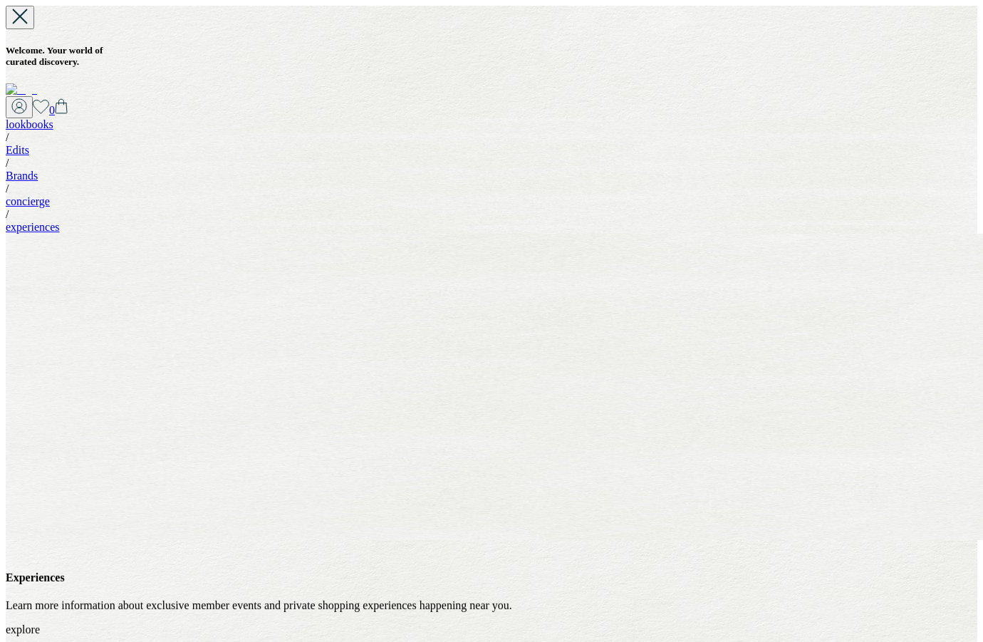
click at [701, 47] on header "Welcome . Your world of curated discovery. 0 lookbooks / Edits / Brands / conci…" at bounding box center [492, 581] width 972 height 1151
click at [60, 221] on link "experiences" at bounding box center [33, 227] width 54 height 12
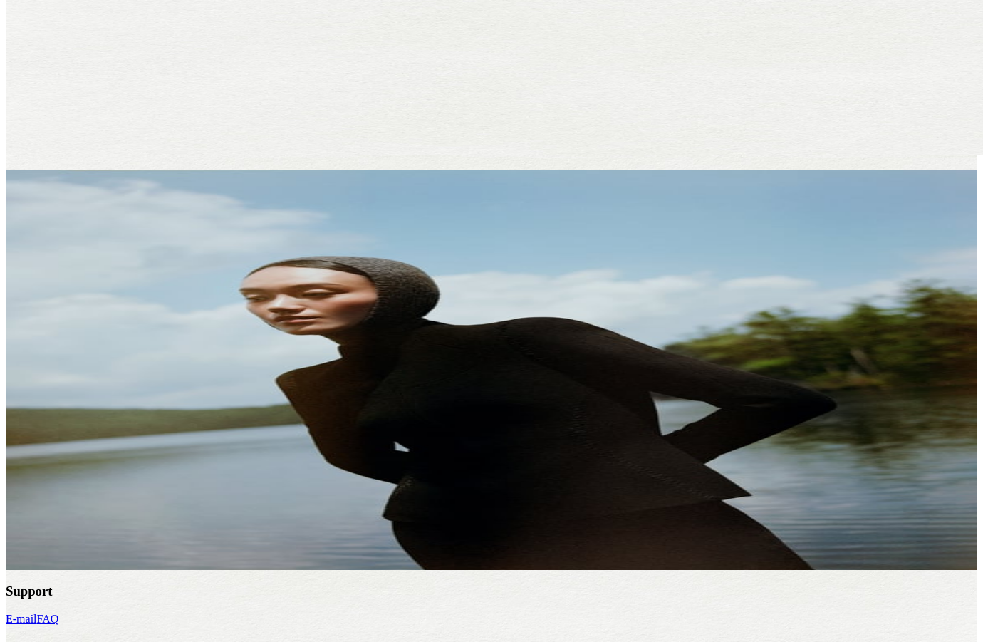
scroll to position [378, 0]
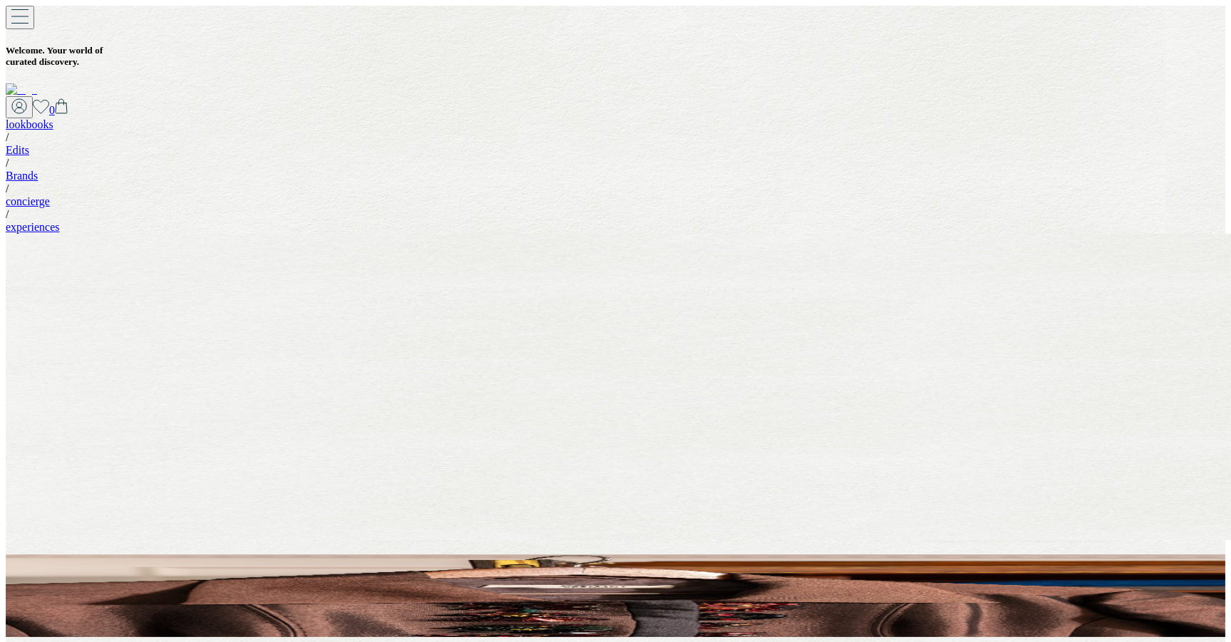
click at [864, 624] on p "Coming Soon" at bounding box center [616, 630] width 1220 height 13
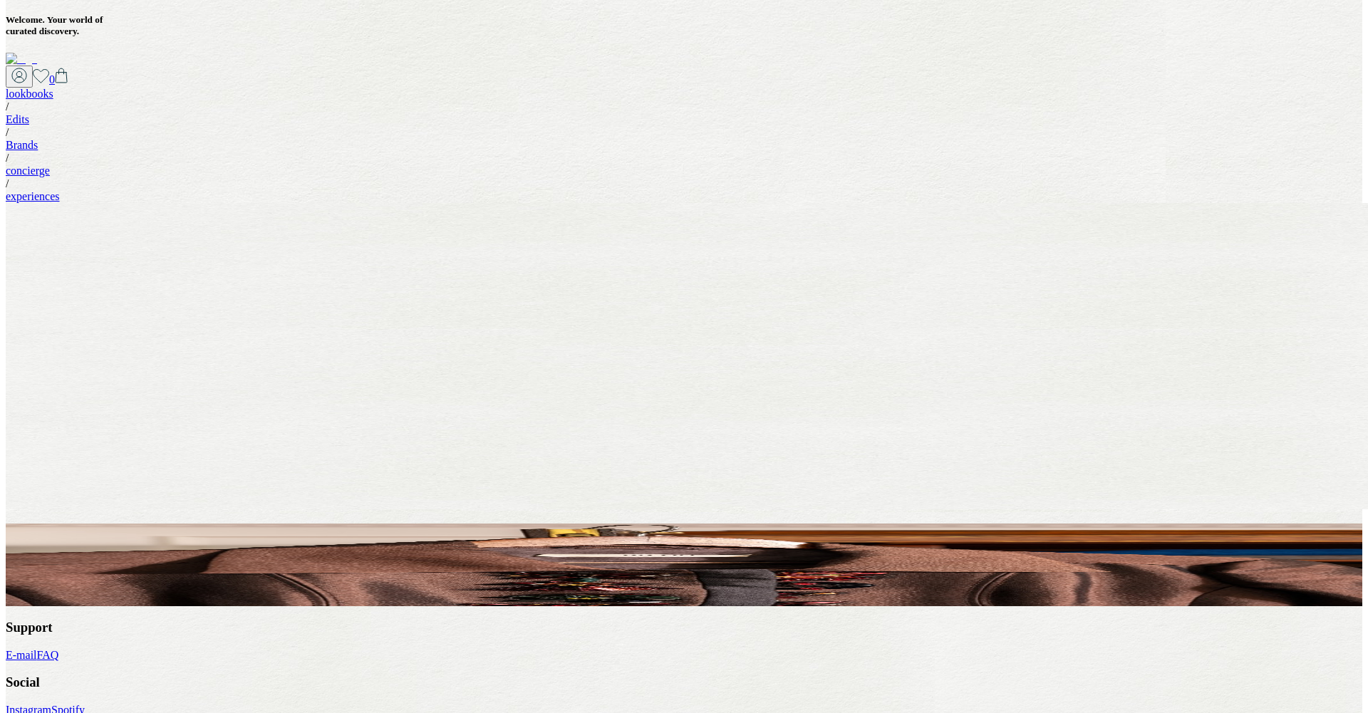
scroll to position [58, 0]
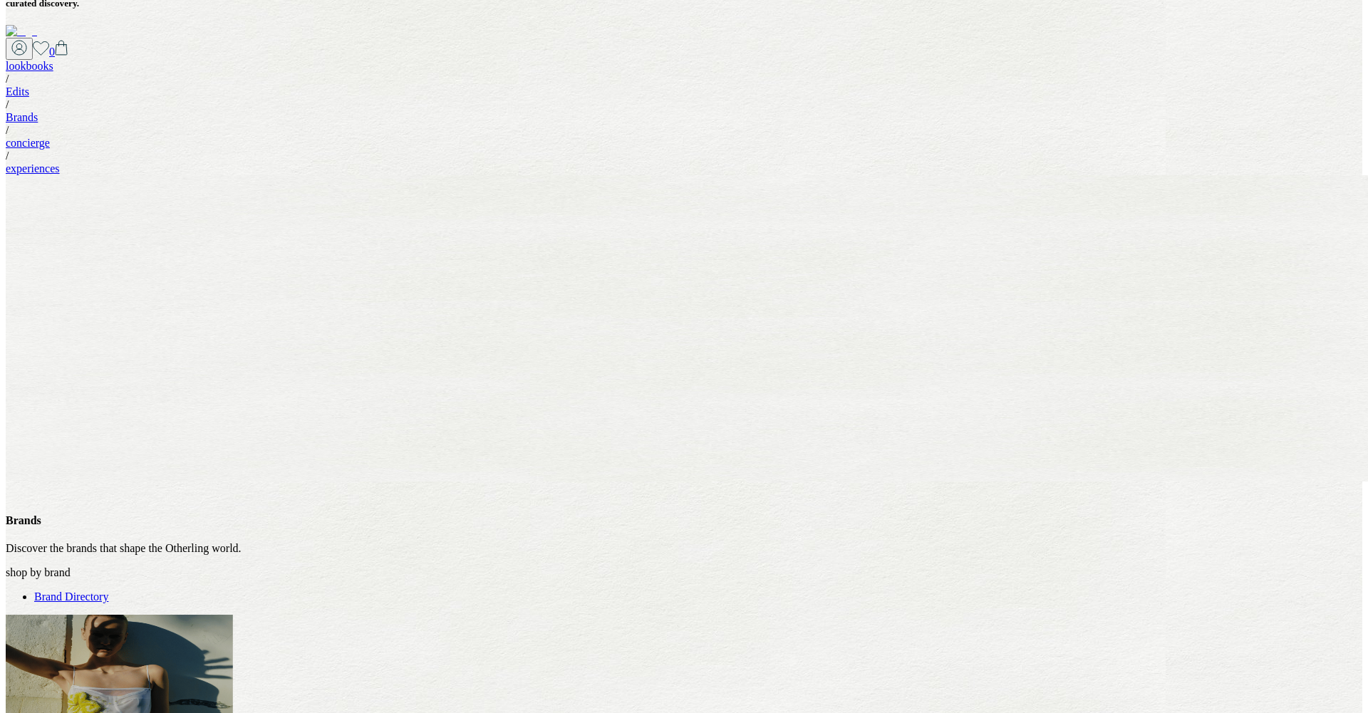
click at [38, 111] on link "Brands" at bounding box center [22, 117] width 32 height 12
